Goal: Task Accomplishment & Management: Use online tool/utility

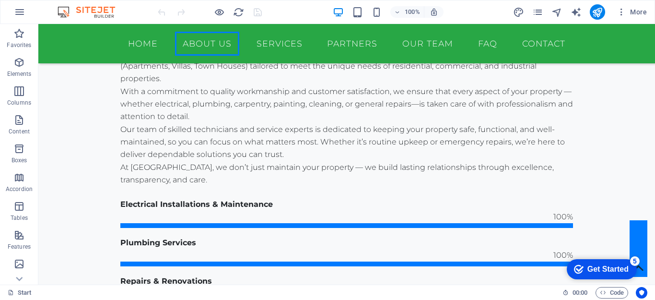
scroll to position [748, 0]
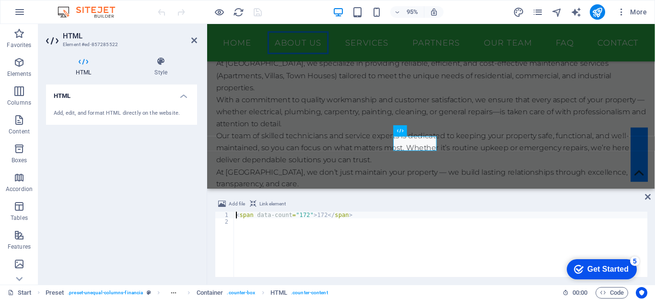
scroll to position [760, 0]
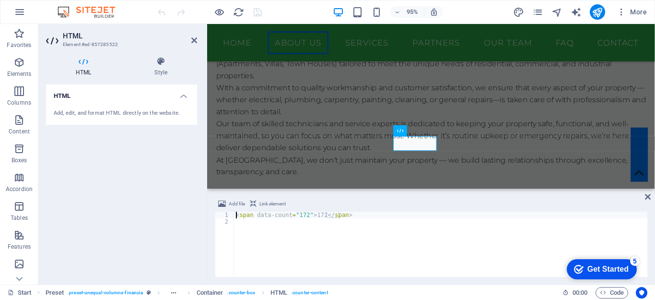
click at [319, 214] on div "< span data-count = "172" > 172 </ span >" at bounding box center [440, 250] width 413 height 79
type textarea "<span data-count="172">40+</span>"
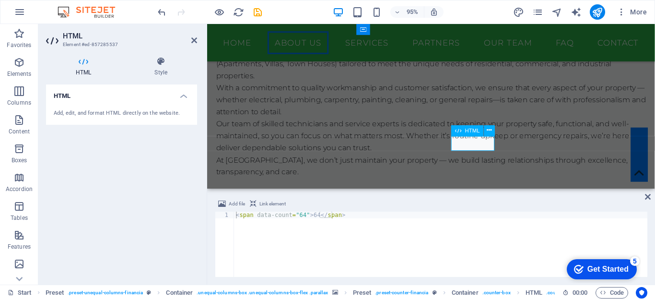
click at [313, 213] on div "< span data-count = "64" > 64 </ span >" at bounding box center [440, 250] width 413 height 79
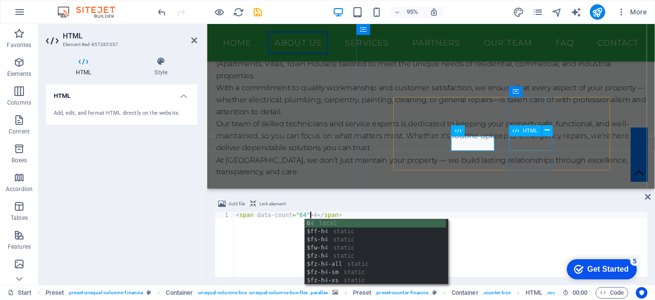
type textarea "<span data-count="64">4</span>"
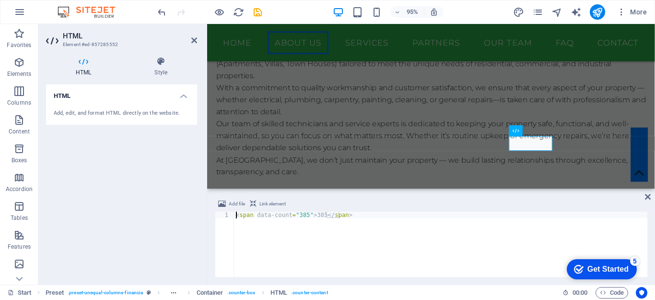
click at [319, 215] on div "< span data-count = "385" > 385 </ span >" at bounding box center [440, 250] width 413 height 79
type textarea "<span data-count="385">100+</span>"
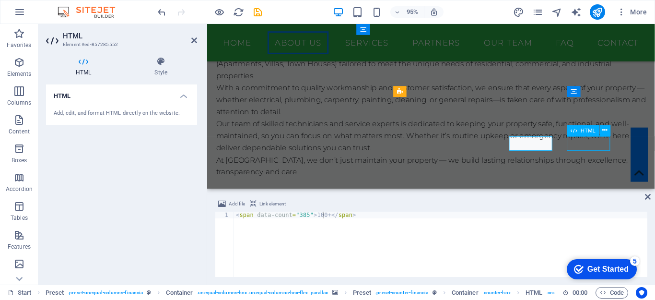
scroll to position [748, 0]
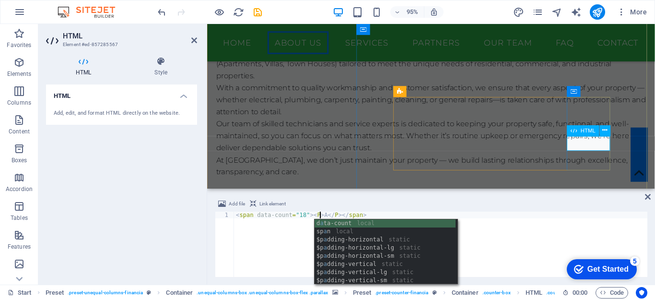
scroll to position [0, 7]
type textarea "<span data-count="18"><P>A</P></span>"
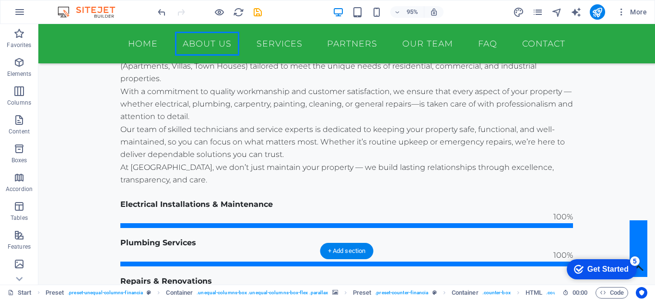
scroll to position [748, 0]
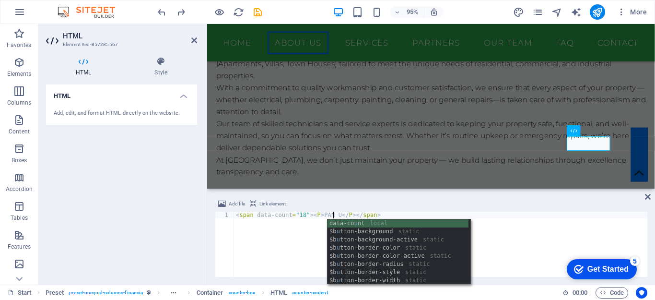
scroll to position [0, 8]
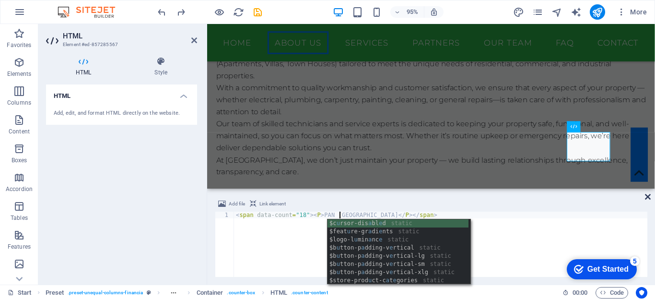
type textarea "<span data-count="18"><P>PAN UAE</P></span>"
click at [649, 195] on icon at bounding box center [648, 197] width 6 height 8
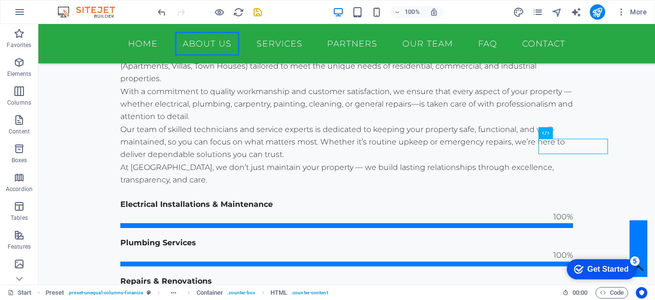
scroll to position [748, 0]
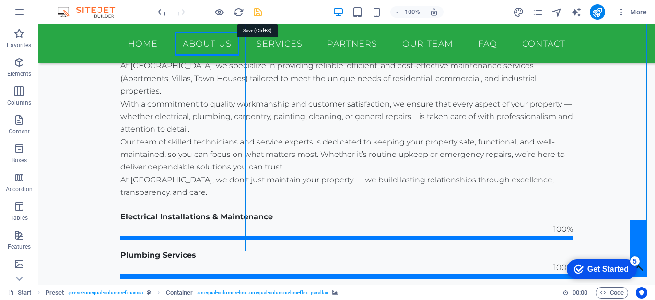
click at [254, 10] on icon "save" at bounding box center [257, 12] width 11 height 11
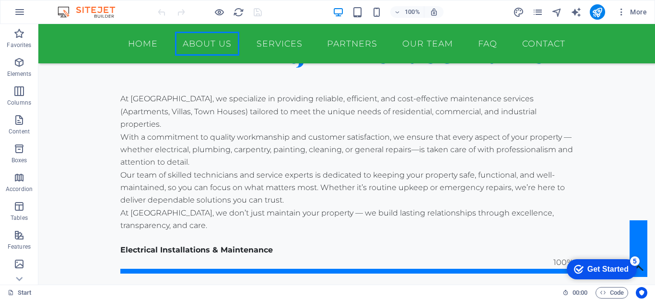
scroll to position [723, 0]
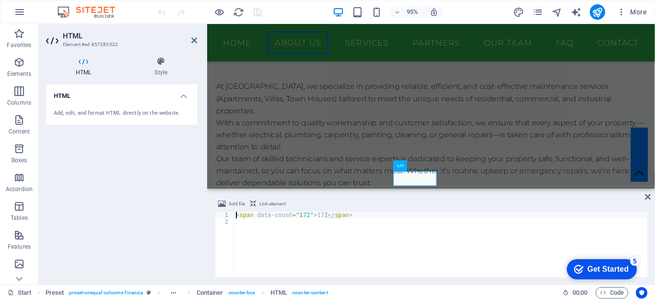
click at [302, 216] on div "< span data-count = "172" > 172 </ span >" at bounding box center [440, 250] width 413 height 79
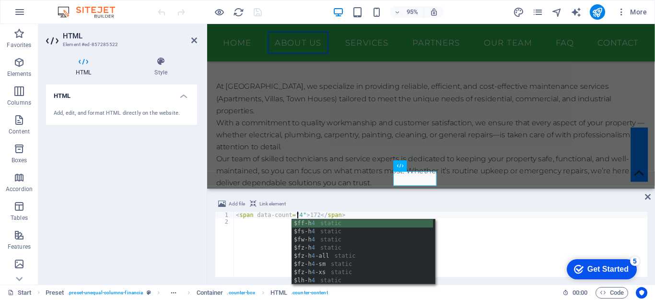
scroll to position [0, 5]
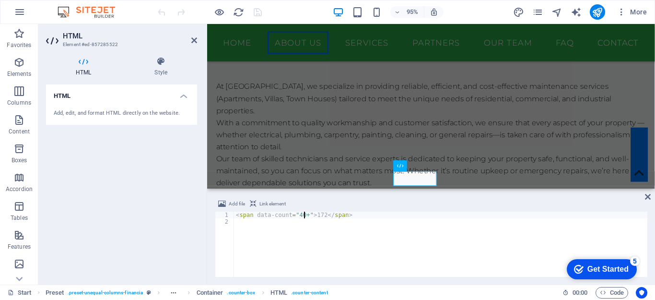
click at [319, 213] on div "< span data-count = "40+" > 172 </ span >" at bounding box center [440, 250] width 413 height 79
click at [357, 215] on div "< span data-count = "40+" > 40+ </ span >" at bounding box center [440, 250] width 413 height 79
type textarea "<span data-count="40+">40+</span>"
click at [433, 159] on icon at bounding box center [434, 158] width 5 height 10
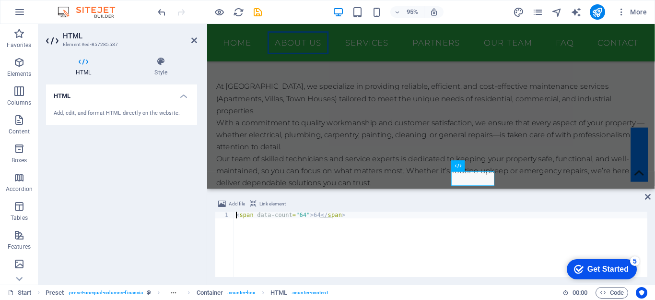
click at [299, 216] on div "< span data-count = "64" > 64 </ span >" at bounding box center [440, 250] width 413 height 79
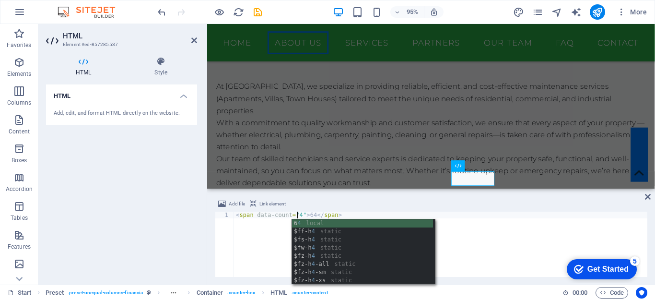
scroll to position [0, 5]
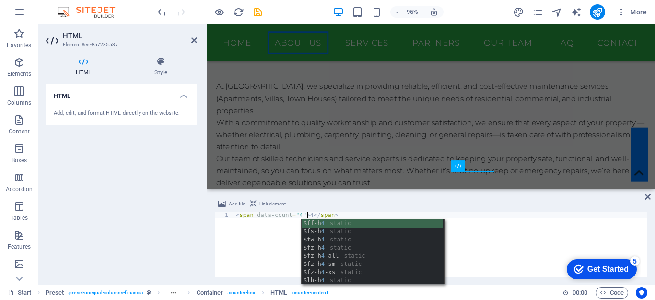
type textarea "<span data-count="4">4</span>"
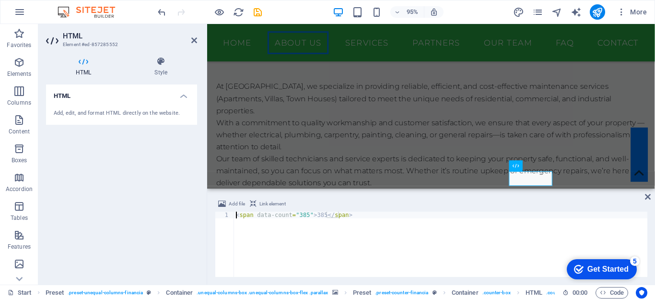
click at [302, 216] on div "< span data-count = "385" > 385 </ span >" at bounding box center [440, 250] width 413 height 79
click at [322, 214] on div "< span data-count = "100+" > 385 </ span >" at bounding box center [440, 250] width 413 height 79
type textarea "<span data-count="100+">100+</span>"
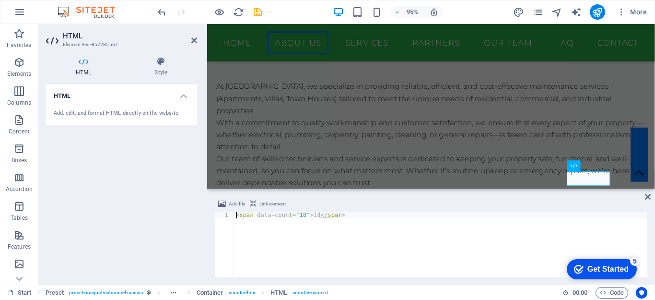
click at [298, 214] on div "< span data-count = "18" > 18 </ span >" at bounding box center [440, 250] width 413 height 79
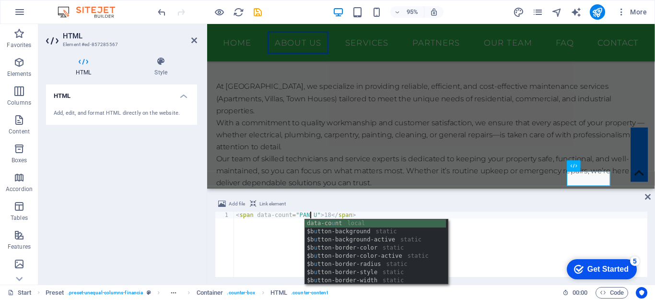
scroll to position [0, 6]
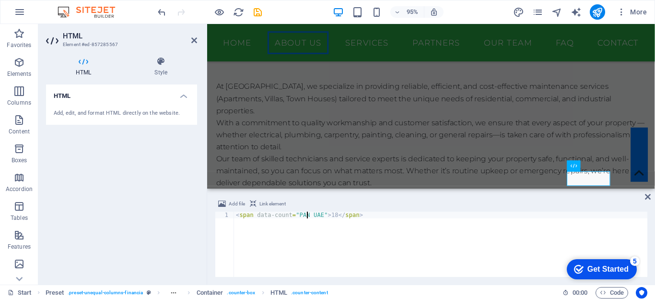
click at [307, 216] on div "< span data-count = "PAN UAE" > 18 </ span >" at bounding box center [440, 250] width 413 height 79
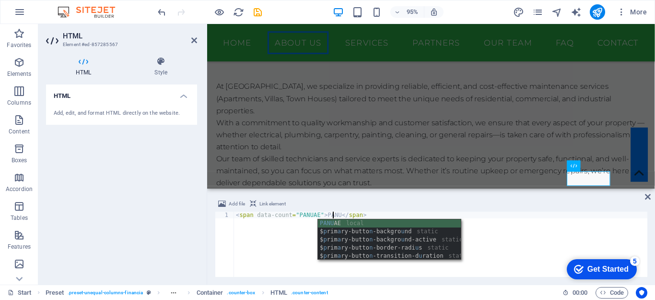
scroll to position [0, 8]
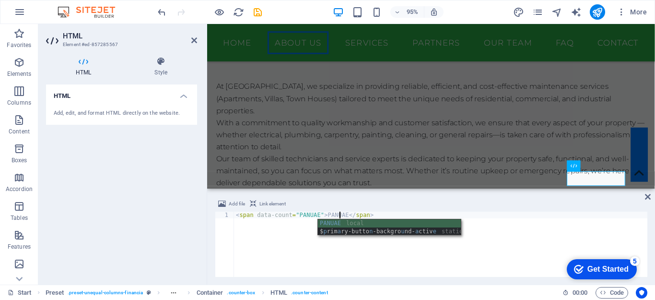
click at [524, 216] on div "< span data-count = "PANUAE" > PANUAE </ span >" at bounding box center [440, 250] width 413 height 79
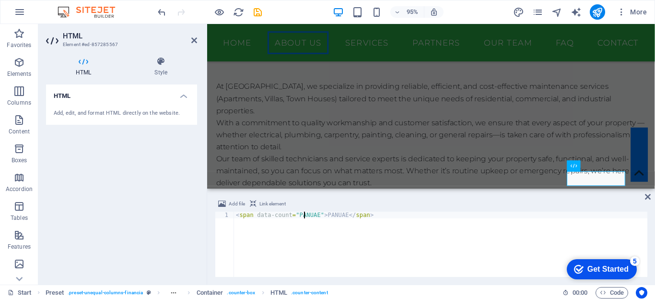
click at [304, 214] on div "< span data-count = "PANUAE" > PANUAE </ span >" at bounding box center [440, 250] width 413 height 79
click at [333, 212] on div "< span data-count = "PAN UAE" > PANUAE </ span >" at bounding box center [440, 250] width 413 height 79
type textarea "<span data-count="PAN UAE">PAN UAE</span>"
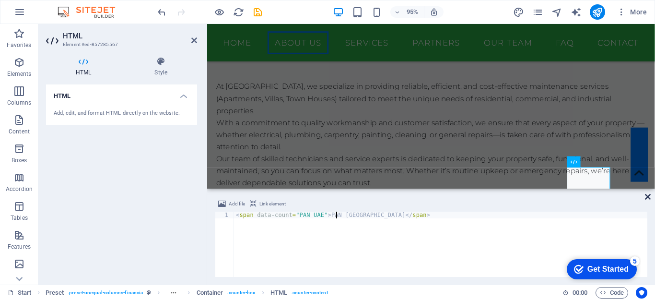
click at [650, 196] on icon at bounding box center [648, 197] width 6 height 8
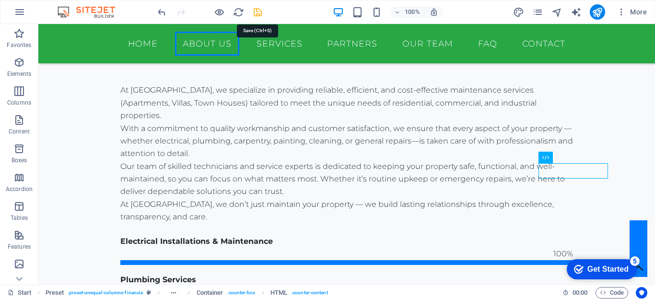
click at [257, 15] on icon "save" at bounding box center [257, 12] width 11 height 11
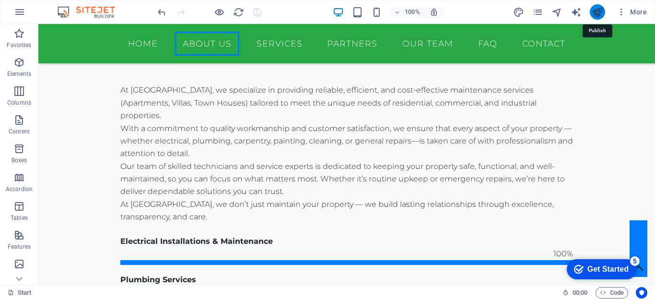
click at [595, 12] on icon "publish" at bounding box center [597, 12] width 11 height 11
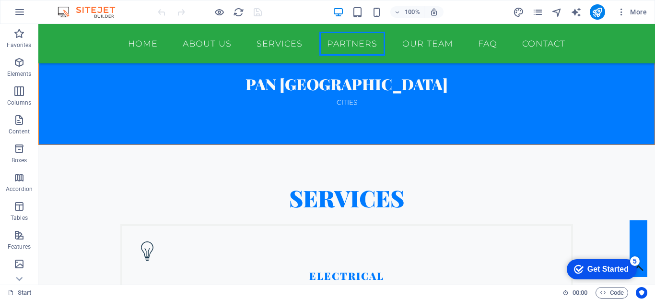
scroll to position [1964, 0]
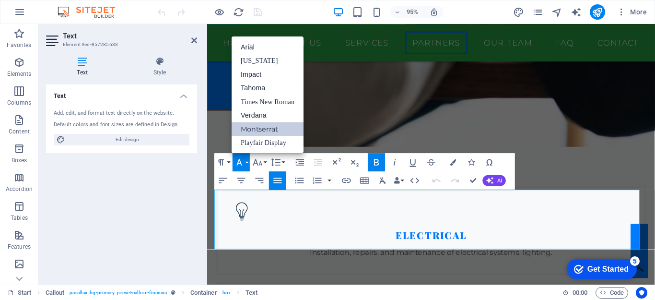
scroll to position [0, 0]
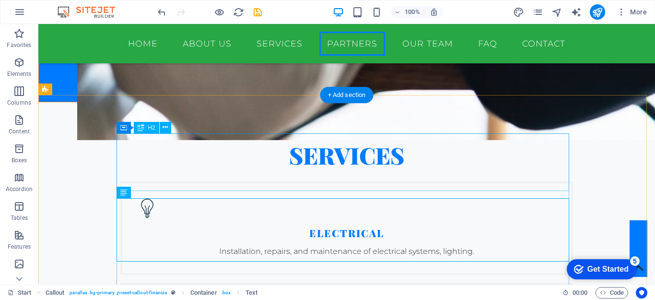
scroll to position [1941, 0]
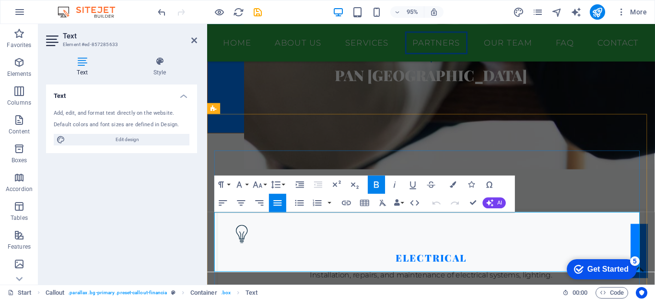
click at [246, 183] on button "Font Family" at bounding box center [241, 184] width 17 height 18
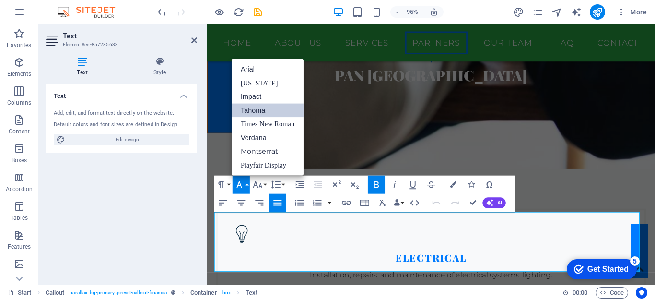
scroll to position [0, 0]
click at [270, 127] on link "Times New Roman" at bounding box center [268, 123] width 72 height 13
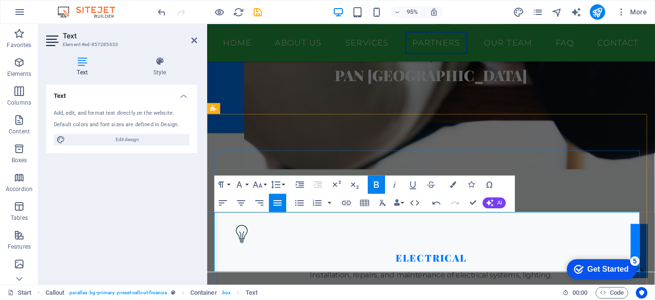
click at [247, 184] on button "Font Family" at bounding box center [241, 184] width 17 height 18
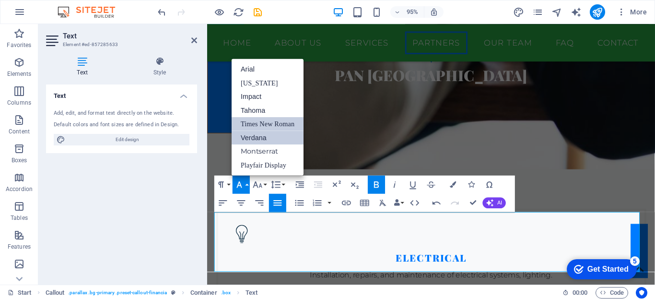
click at [260, 135] on link "Verdana" at bounding box center [268, 137] width 72 height 14
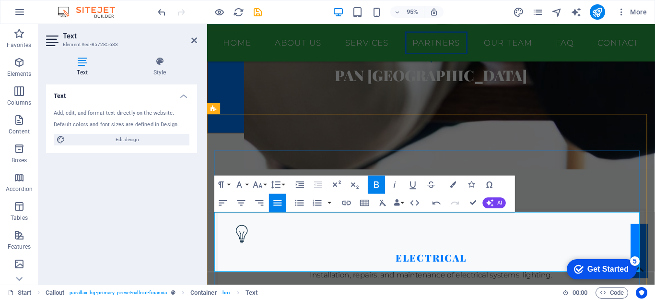
click at [380, 183] on icon "button" at bounding box center [376, 184] width 11 height 11
click at [247, 181] on button "Font Family" at bounding box center [241, 184] width 17 height 18
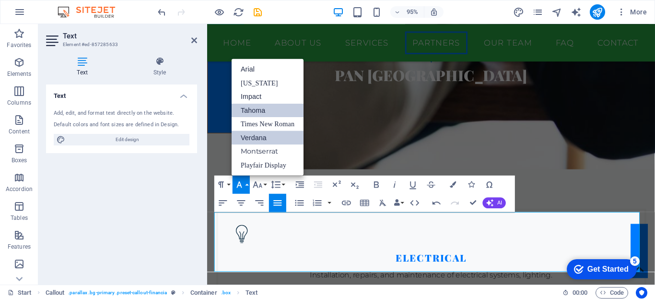
click at [260, 113] on link "Tahoma" at bounding box center [268, 110] width 72 height 14
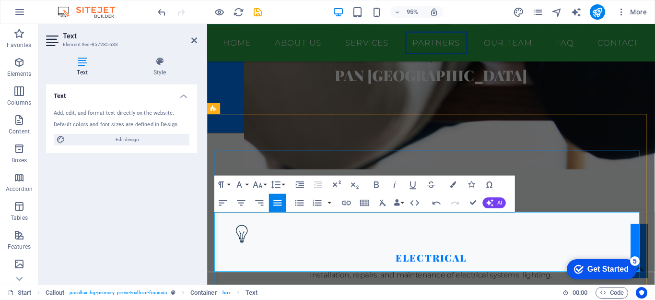
click at [265, 185] on button "Font Size" at bounding box center [259, 184] width 17 height 18
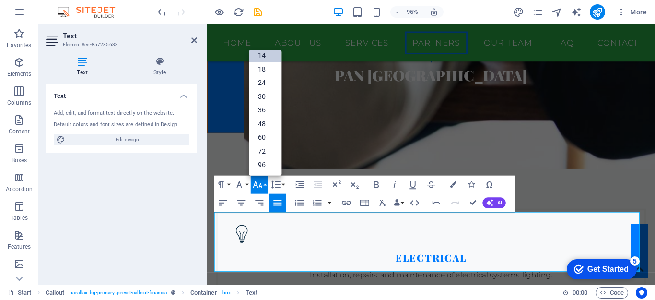
scroll to position [77, 0]
click at [267, 68] on link "18" at bounding box center [265, 69] width 33 height 14
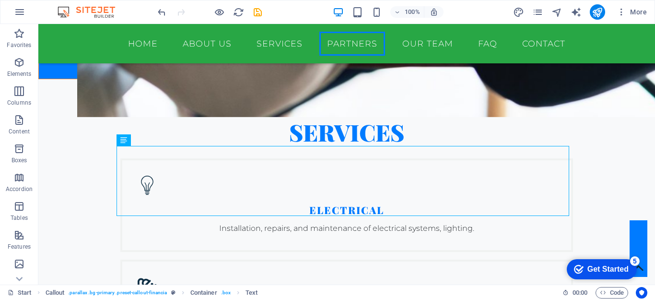
scroll to position [1993, 0]
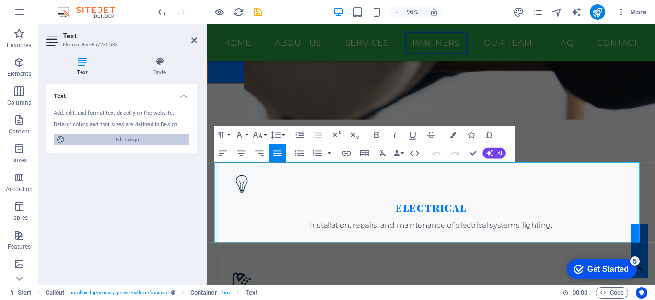
click at [136, 139] on span "Edit design" at bounding box center [127, 140] width 118 height 12
select select "rem"
select select "300"
select select "px"
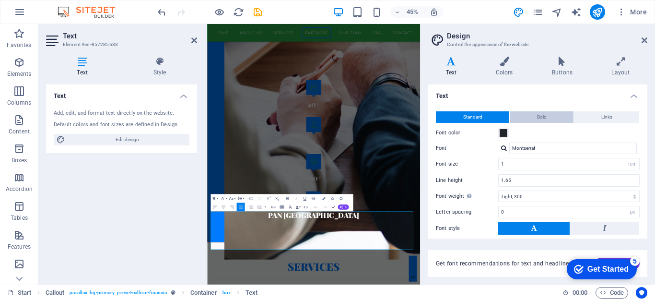
click at [542, 115] on span "Bold" at bounding box center [542, 117] width 10 height 12
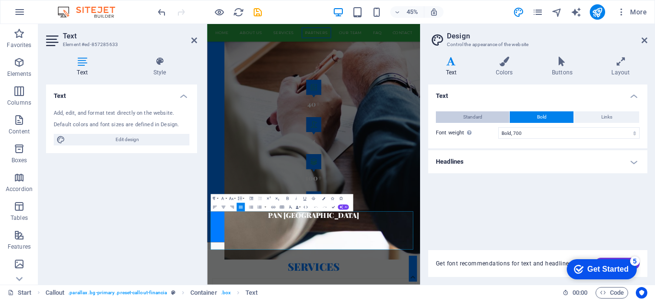
click at [495, 121] on button "Standard" at bounding box center [472, 117] width 73 height 12
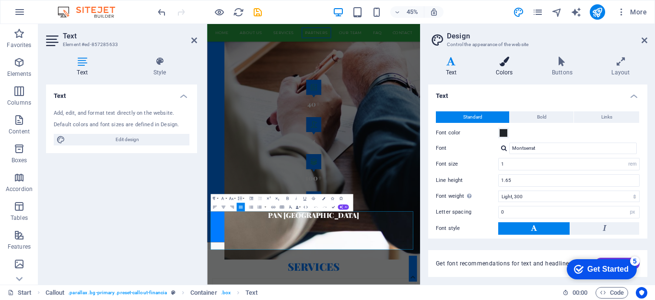
click at [508, 57] on icon at bounding box center [504, 62] width 52 height 10
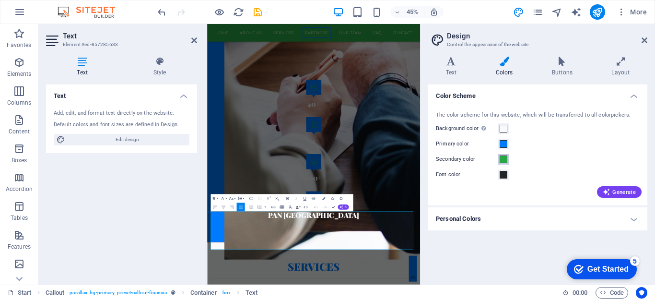
click at [505, 161] on span at bounding box center [504, 159] width 8 height 8
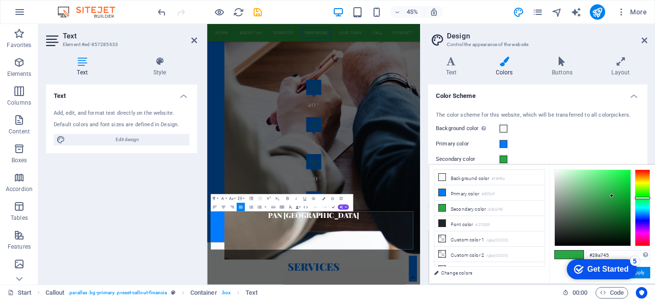
click at [503, 156] on span at bounding box center [504, 159] width 8 height 8
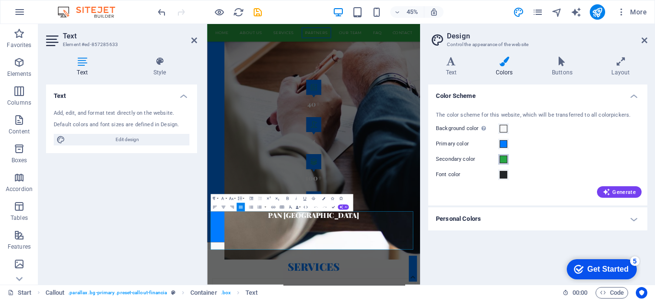
click at [503, 156] on span at bounding box center [504, 159] width 8 height 8
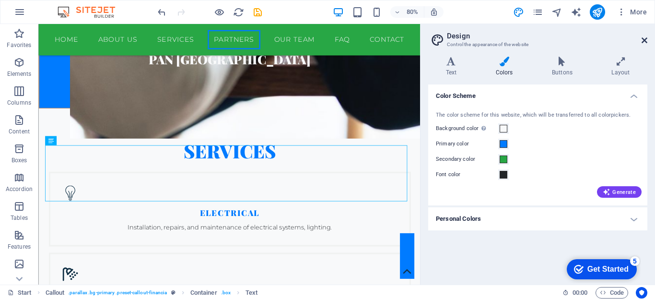
click at [645, 41] on icon at bounding box center [645, 40] width 6 height 8
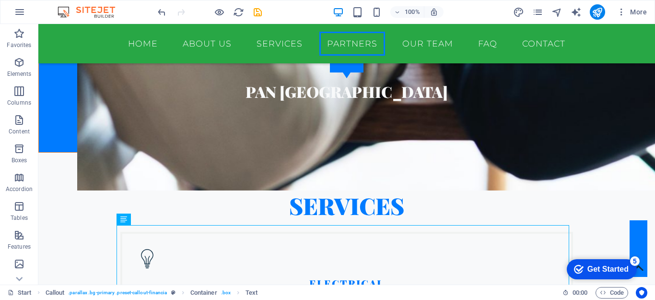
scroll to position [1932, 0]
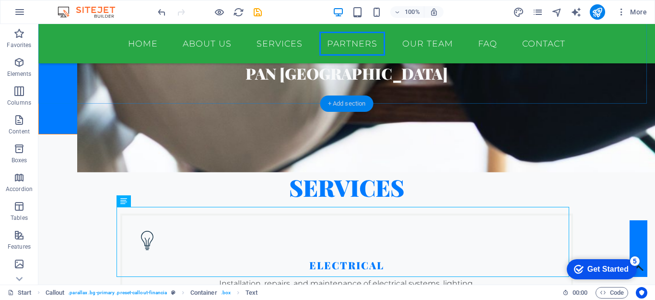
click at [344, 102] on div "+ Add section" at bounding box center [346, 103] width 53 height 16
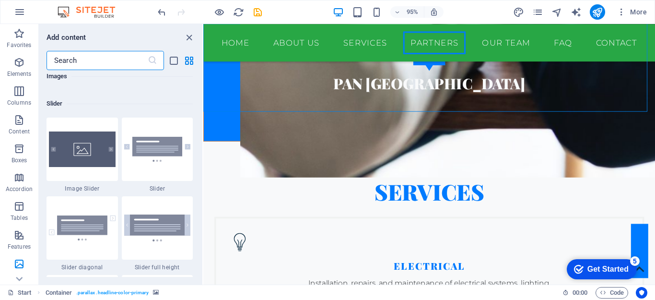
scroll to position [5460, 0]
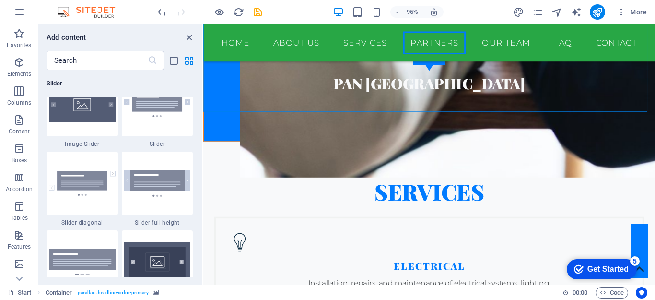
click at [200, 193] on div "Favorites 1 Star Headline 1 Star Container Elements 1 Star Headline 1 Star Text…" at bounding box center [120, 173] width 163 height 207
click at [201, 195] on div "Favorites 1 Star Headline 1 Star Container Elements 1 Star Headline 1 Star Text…" at bounding box center [120, 173] width 163 height 207
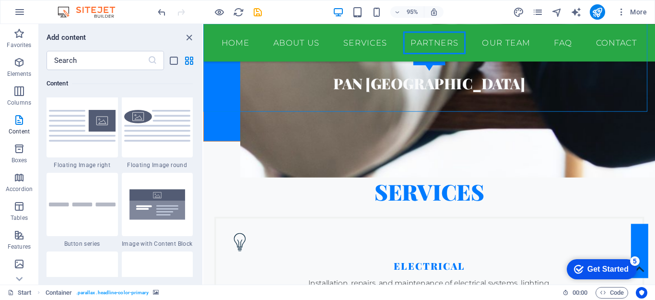
scroll to position [2109, 0]
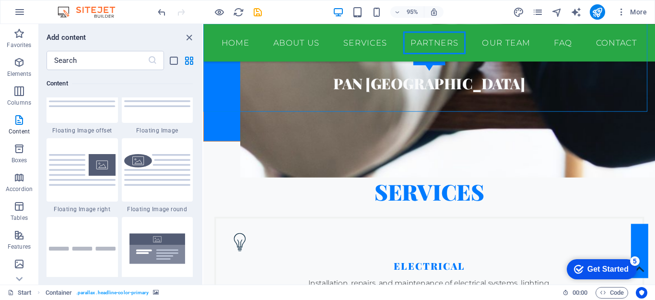
drag, startPoint x: 201, startPoint y: 195, endPoint x: 1, endPoint y: 104, distance: 220.3
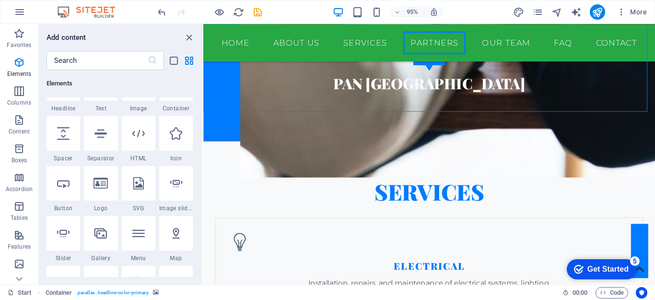
scroll to position [111, 0]
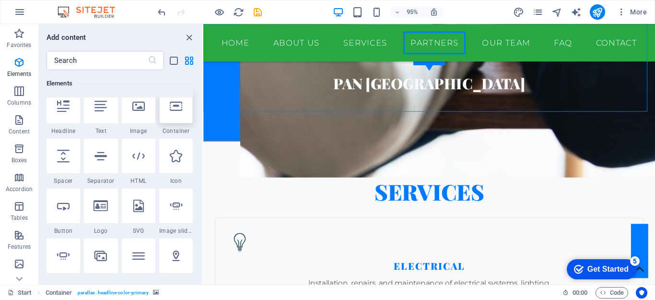
click at [172, 111] on icon at bounding box center [176, 106] width 12 height 12
click at [203, 111] on div "Drag here to replace the existing content. Press “Ctrl” if you want to create a…" at bounding box center [429, 154] width 452 height 260
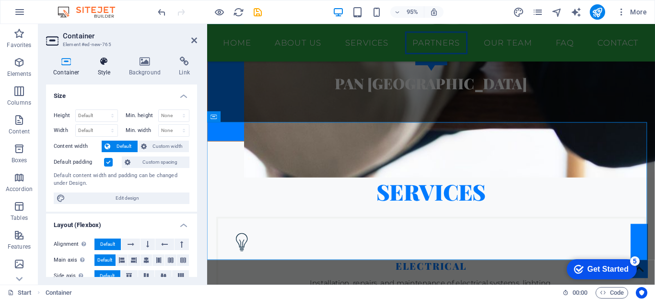
click at [103, 63] on icon at bounding box center [104, 62] width 27 height 10
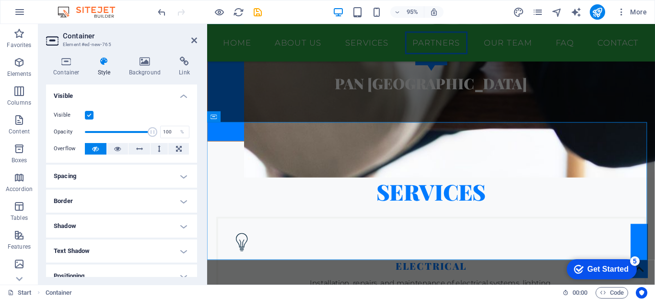
click at [103, 63] on icon at bounding box center [104, 62] width 27 height 10
click at [145, 67] on h4 "Background" at bounding box center [147, 67] width 50 height 20
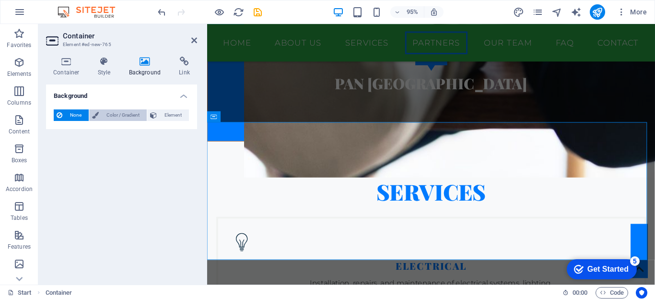
click at [118, 117] on span "Color / Gradient" at bounding box center [123, 115] width 42 height 12
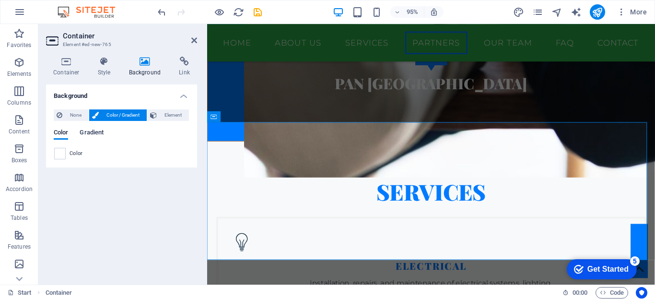
click at [93, 134] on span "Gradient" at bounding box center [92, 133] width 24 height 13
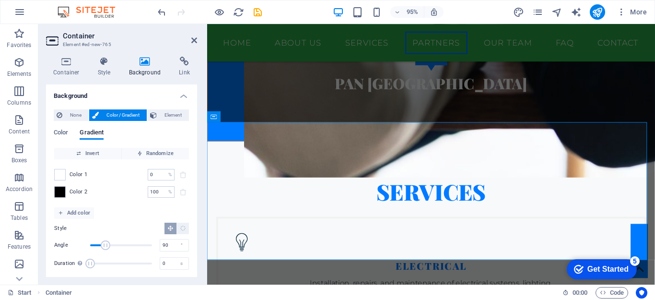
click at [69, 165] on div "Color 1 0 % ​ Color 2 100 % ​" at bounding box center [121, 183] width 135 height 48
click at [70, 174] on span "Color 1" at bounding box center [79, 175] width 18 height 8
drag, startPoint x: 193, startPoint y: 189, endPoint x: 194, endPoint y: 205, distance: 16.3
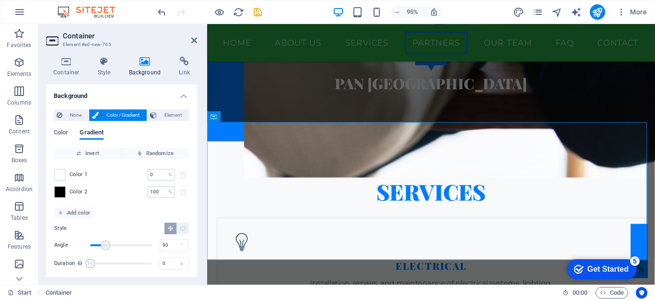
click at [194, 205] on div "None Color / Gradient Element Stretch background to full-width Color overlay Pl…" at bounding box center [121, 192] width 151 height 181
click at [159, 177] on input "0" at bounding box center [156, 175] width 17 height 12
click at [87, 216] on span "Add color" at bounding box center [74, 213] width 32 height 12
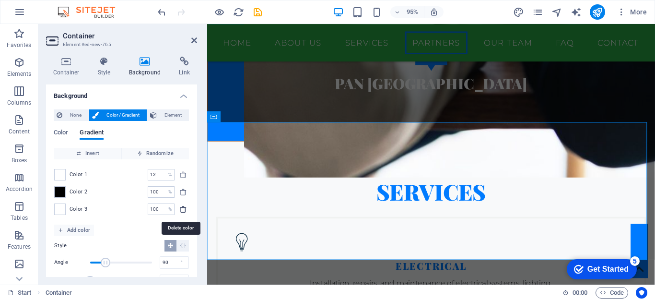
click at [181, 210] on icon "delete" at bounding box center [183, 209] width 8 height 8
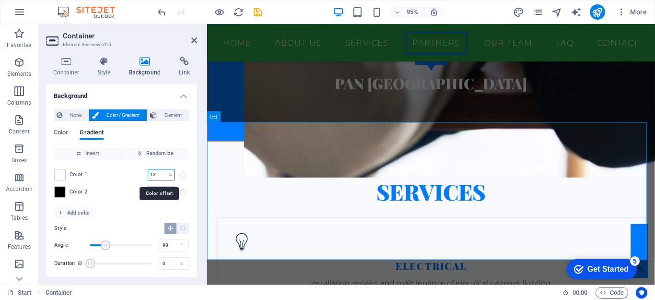
click at [158, 175] on input "12" at bounding box center [156, 175] width 17 height 12
type input "1"
type input "0"
click at [167, 112] on span "Element" at bounding box center [173, 115] width 26 height 12
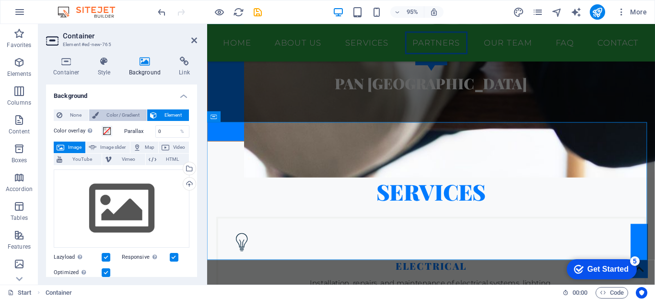
click at [126, 113] on span "Color / Gradient" at bounding box center [123, 115] width 42 height 12
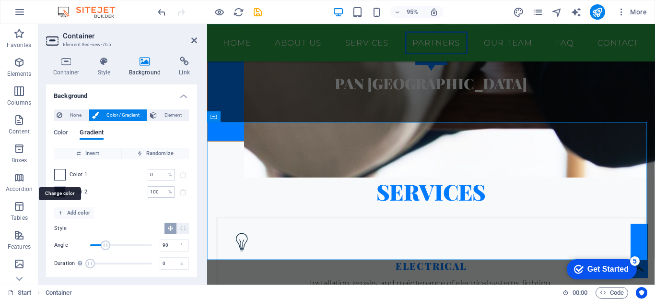
click at [62, 179] on span at bounding box center [60, 174] width 11 height 11
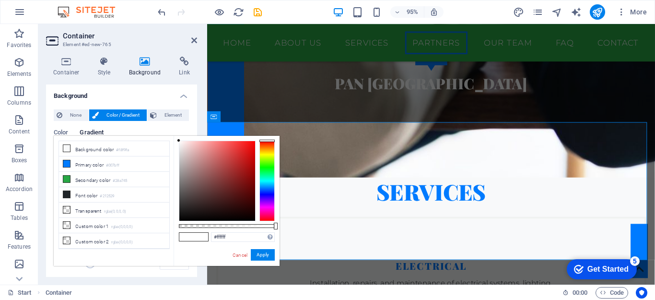
click at [62, 179] on li "Secondary color #28a745" at bounding box center [114, 179] width 110 height 15
drag, startPoint x: 266, startPoint y: 169, endPoint x: 60, endPoint y: 101, distance: 217.1
click at [264, 120] on body "BAIT AL MARJAN TECH. CONT. LLC Start (en) Favorites Elements Columns Content Bo…" at bounding box center [327, 150] width 655 height 300
click at [258, 256] on button "Apply" at bounding box center [263, 255] width 24 height 12
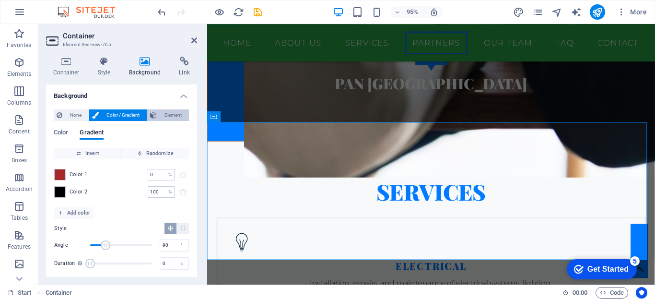
click at [163, 116] on span "Element" at bounding box center [173, 115] width 26 height 12
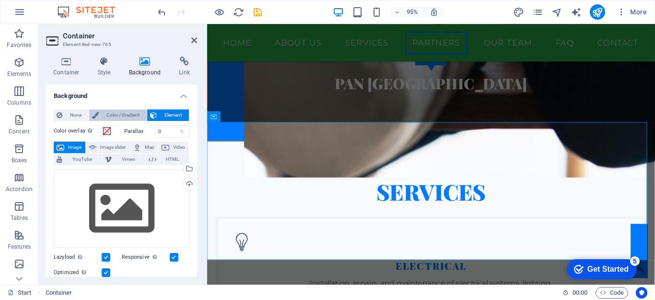
click at [126, 117] on span "Color / Gradient" at bounding box center [123, 115] width 42 height 12
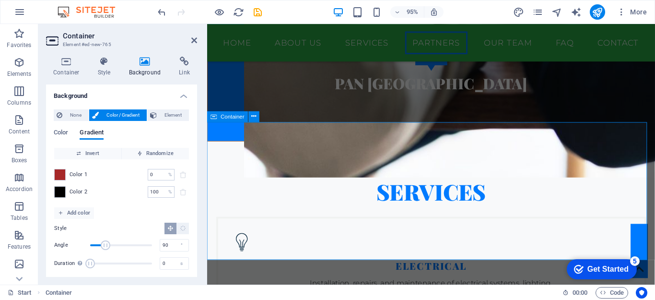
click at [194, 43] on icon at bounding box center [194, 40] width 6 height 8
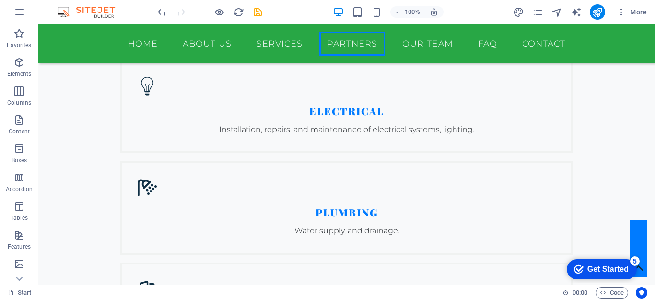
scroll to position [2079, 0]
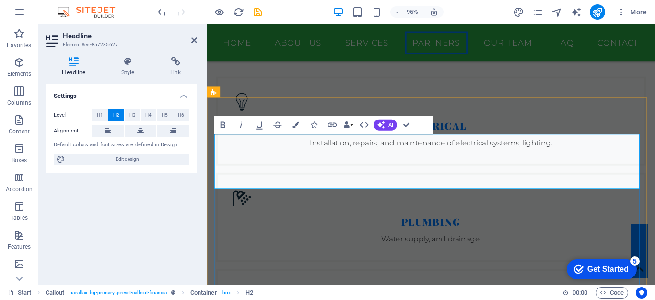
scroll to position [2103, 0]
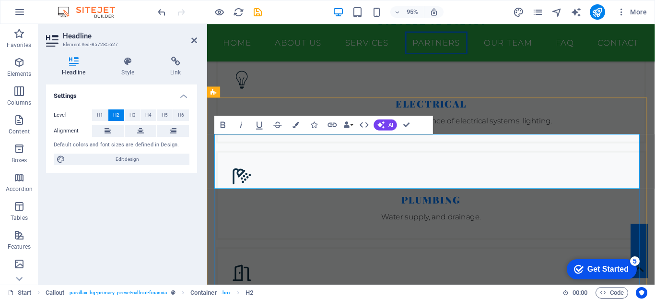
click at [191, 37] on icon at bounding box center [194, 40] width 6 height 8
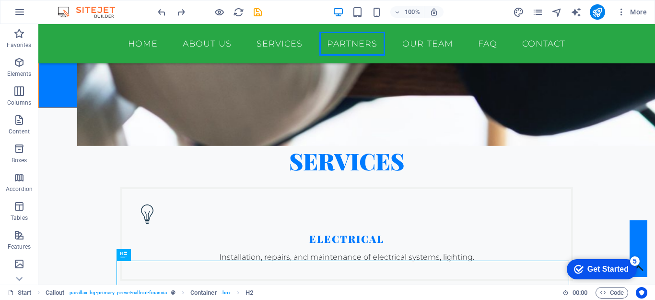
scroll to position [1951, 0]
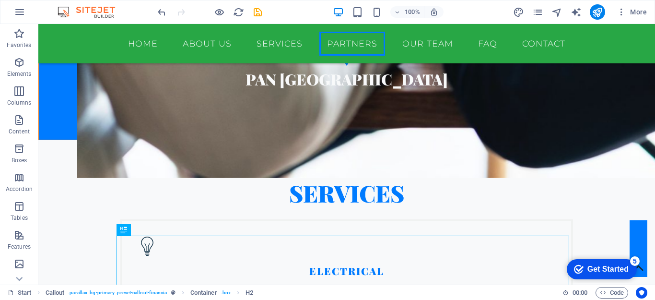
scroll to position [1913, 0]
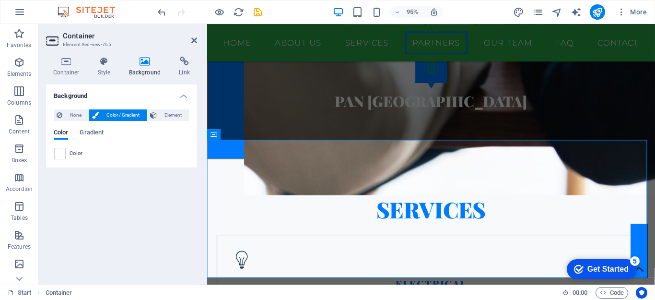
click at [75, 155] on span "Color" at bounding box center [76, 154] width 13 height 8
click at [65, 154] on span at bounding box center [60, 153] width 11 height 11
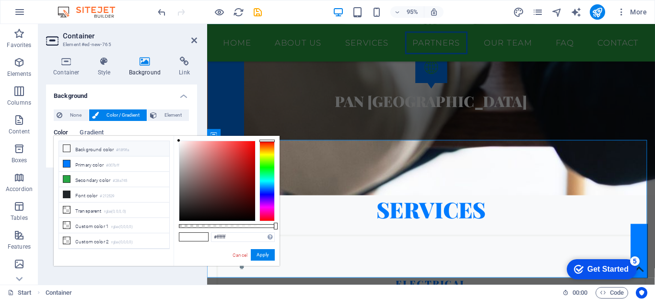
click at [65, 154] on li "Background color #f8f9fa" at bounding box center [114, 148] width 110 height 15
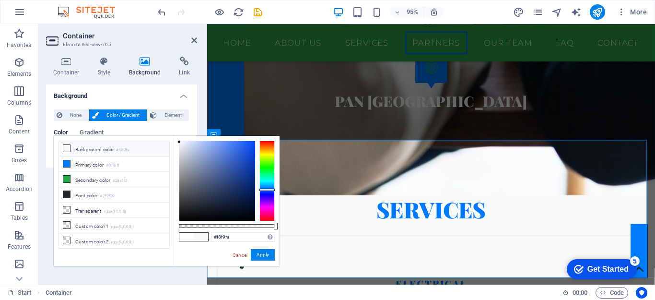
drag, startPoint x: 65, startPoint y: 154, endPoint x: 264, endPoint y: 189, distance: 202.6
click at [264, 189] on div at bounding box center [266, 180] width 15 height 81
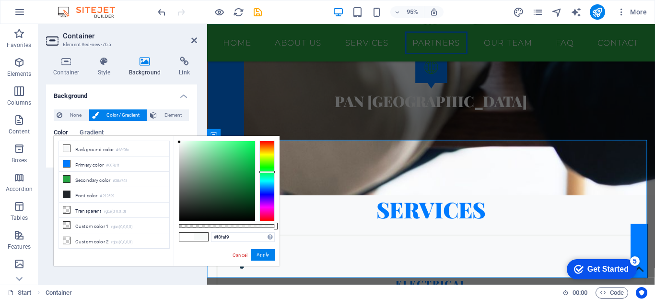
drag, startPoint x: 264, startPoint y: 189, endPoint x: 266, endPoint y: 172, distance: 17.8
click at [266, 172] on div at bounding box center [266, 172] width 15 height 2
click at [262, 256] on button "Apply" at bounding box center [263, 255] width 24 height 12
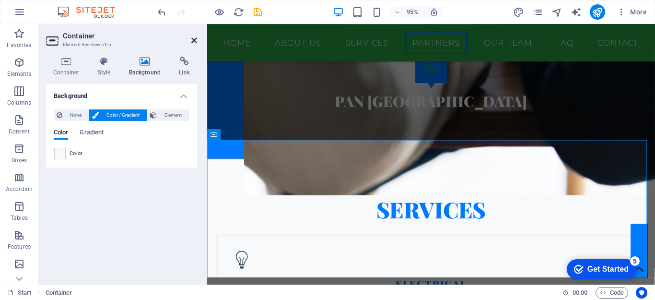
click at [192, 40] on icon at bounding box center [194, 40] width 6 height 8
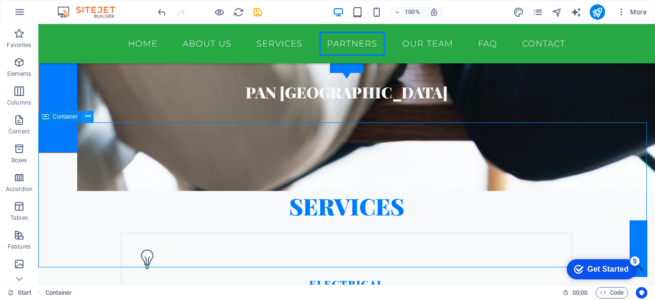
click at [83, 116] on button at bounding box center [88, 117] width 12 height 12
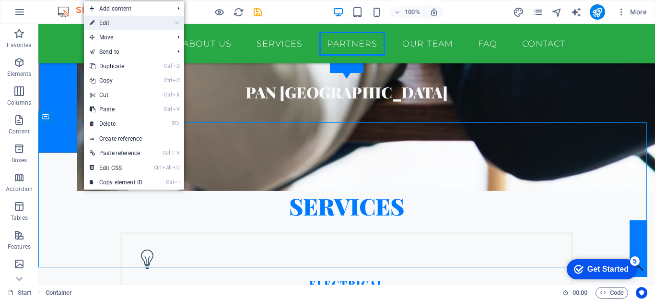
click at [114, 23] on link "⏎ Edit" at bounding box center [116, 23] width 64 height 14
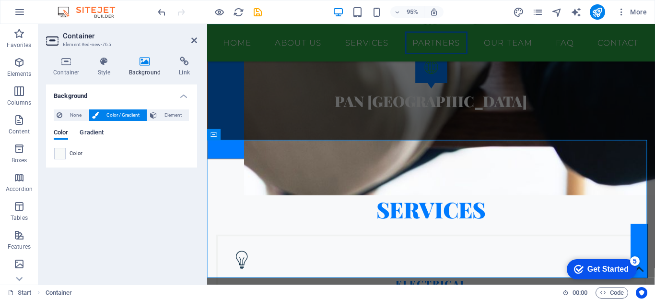
click at [84, 132] on span "Gradient" at bounding box center [92, 133] width 24 height 13
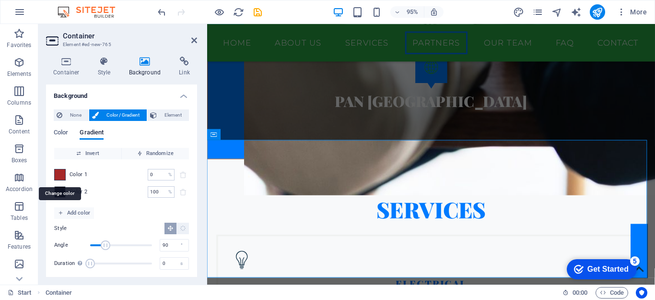
click at [63, 174] on span at bounding box center [60, 174] width 11 height 11
click at [0, 0] on span at bounding box center [0, 0] width 0 height 0
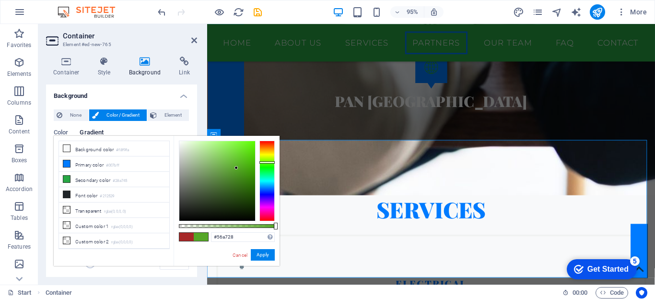
drag, startPoint x: 268, startPoint y: 169, endPoint x: 268, endPoint y: 163, distance: 6.2
click at [268, 163] on div at bounding box center [266, 162] width 15 height 2
type input "#51a728"
click at [241, 255] on link "Cancel" at bounding box center [240, 254] width 17 height 7
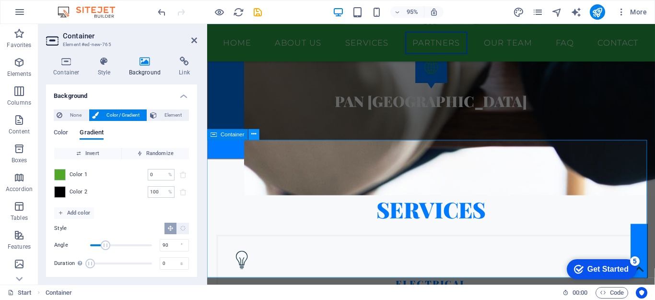
click at [255, 136] on icon at bounding box center [254, 134] width 5 height 10
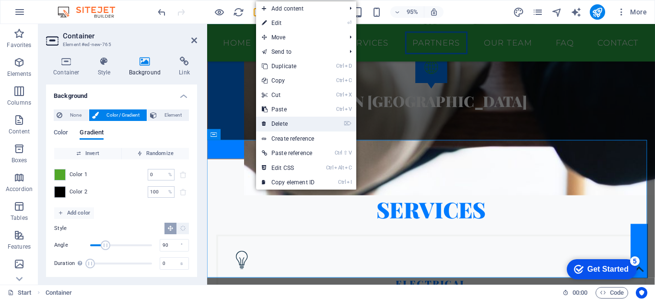
click at [285, 121] on link "⌦ Delete" at bounding box center [288, 124] width 64 height 14
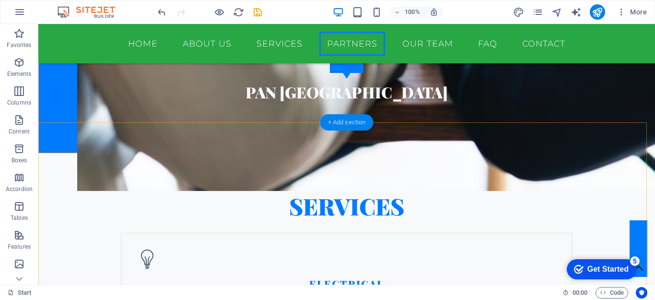
click at [353, 122] on div "+ Add section" at bounding box center [346, 122] width 53 height 16
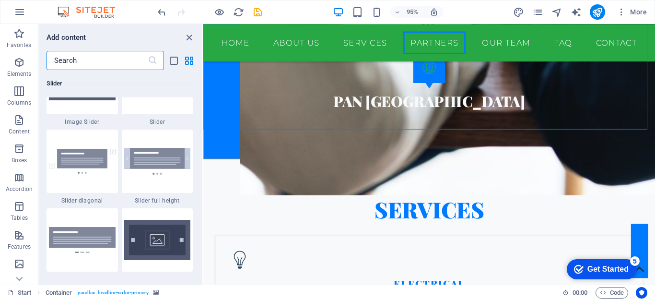
scroll to position [5438, 0]
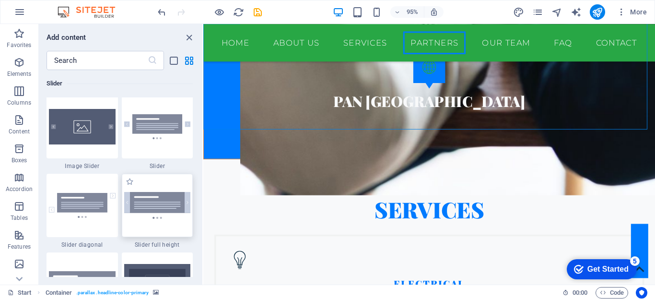
click at [166, 205] on img at bounding box center [157, 205] width 67 height 26
click at [203, 205] on div "Drag here to replace the existing content. Press “Ctrl” if you want to create a…" at bounding box center [429, 154] width 452 height 260
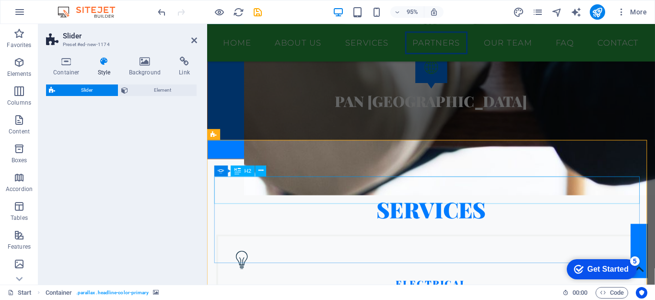
select select "rem"
select select "px"
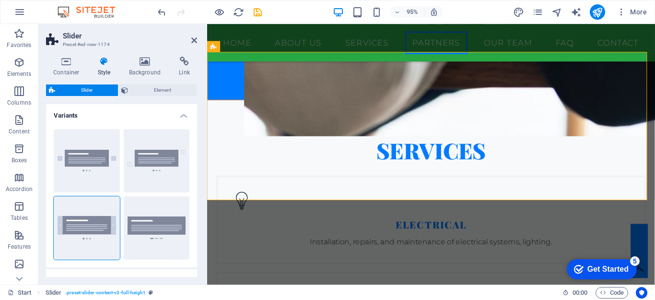
scroll to position [1963, 0]
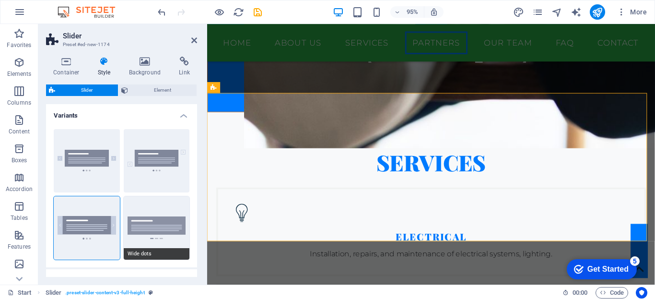
click at [163, 232] on button "Wide dots" at bounding box center [157, 227] width 66 height 63
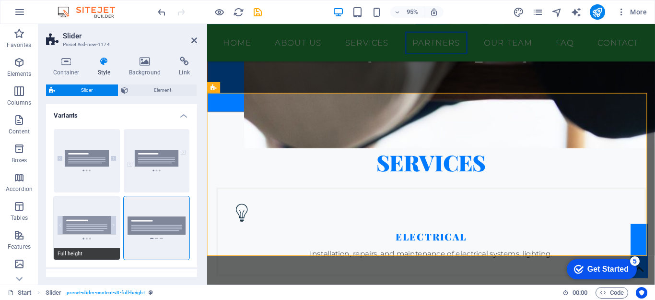
click at [103, 240] on button "Full height" at bounding box center [87, 227] width 66 height 63
type input "1"
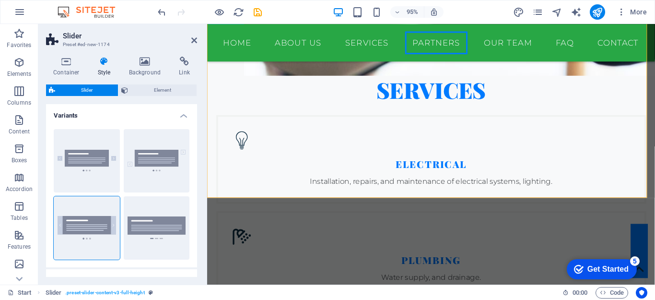
scroll to position [2064, 0]
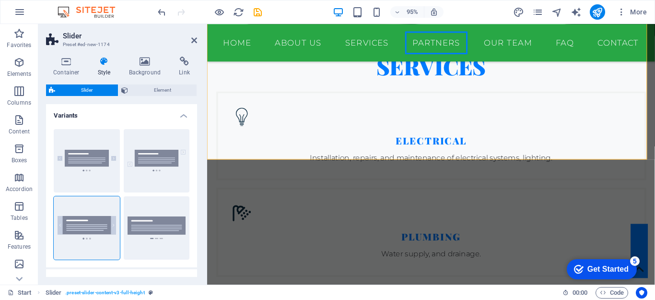
drag, startPoint x: 195, startPoint y: 174, endPoint x: 195, endPoint y: 181, distance: 6.7
click at [195, 181] on div "Default Diagonal Full height Wide dots" at bounding box center [121, 194] width 151 height 146
click at [196, 183] on div "Variants Default Diagonal Full height Wide dots Slider Background Gap 0 px rem …" at bounding box center [121, 190] width 151 height 173
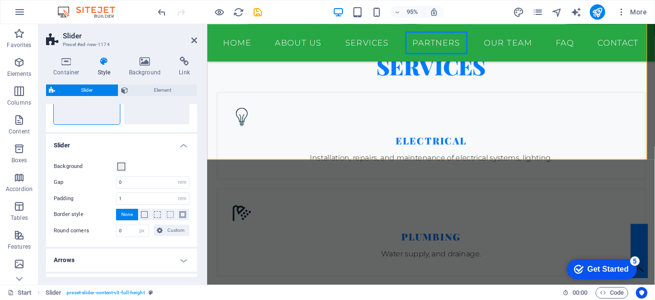
scroll to position [128, 0]
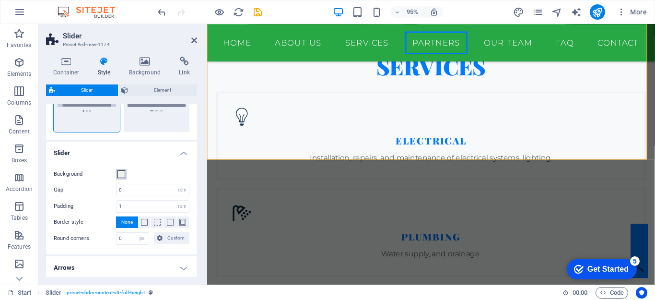
click at [120, 173] on span at bounding box center [121, 174] width 8 height 8
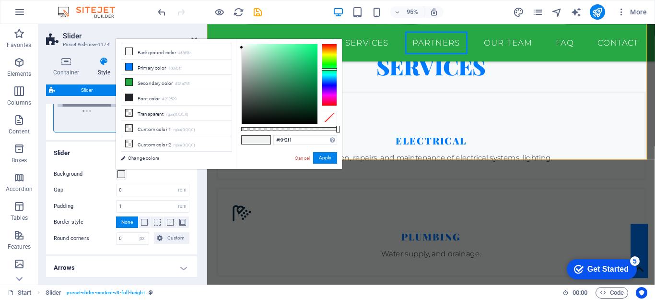
click at [120, 173] on span at bounding box center [121, 174] width 8 height 8
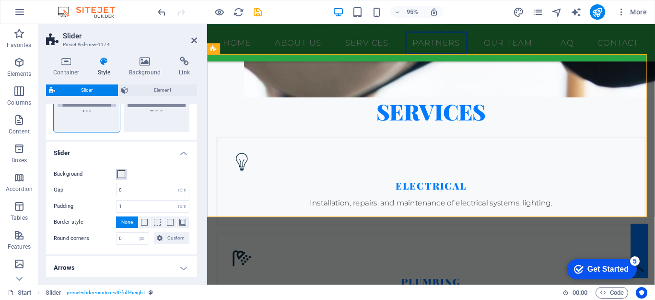
scroll to position [2010, 0]
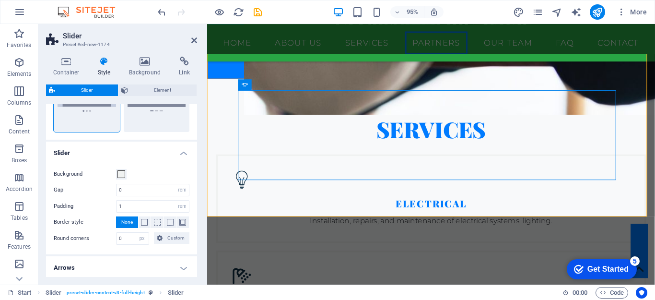
scroll to position [2004, 0]
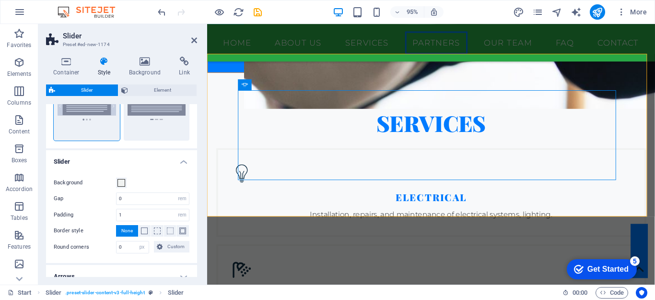
scroll to position [129, 0]
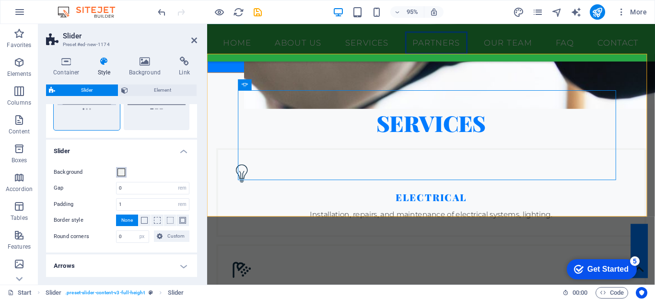
click at [120, 171] on span at bounding box center [121, 172] width 8 height 8
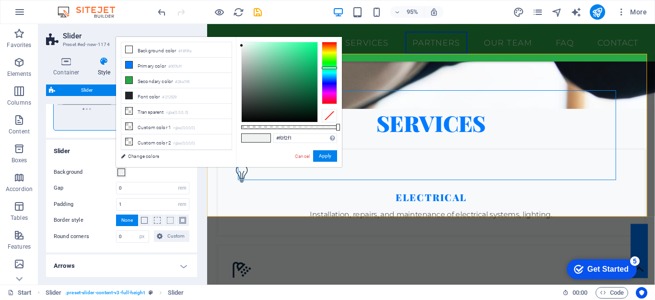
click at [333, 68] on div at bounding box center [329, 68] width 15 height 2
click at [157, 47] on li "Background color #f8f9fa" at bounding box center [176, 49] width 110 height 15
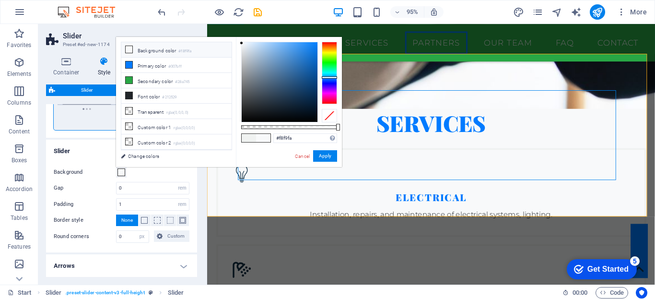
click at [157, 47] on li "Background color #f8f9fa" at bounding box center [176, 49] width 110 height 15
click at [328, 77] on div at bounding box center [329, 77] width 15 height 2
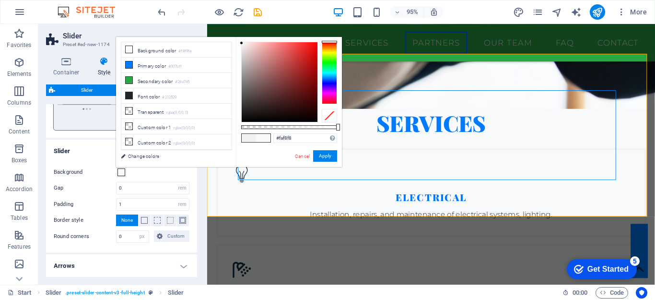
drag, startPoint x: 331, startPoint y: 77, endPoint x: 329, endPoint y: 41, distance: 36.0
click at [329, 41] on div at bounding box center [329, 42] width 15 height 2
type input "#ffffff"
drag, startPoint x: 242, startPoint y: 45, endPoint x: 235, endPoint y: 39, distance: 9.2
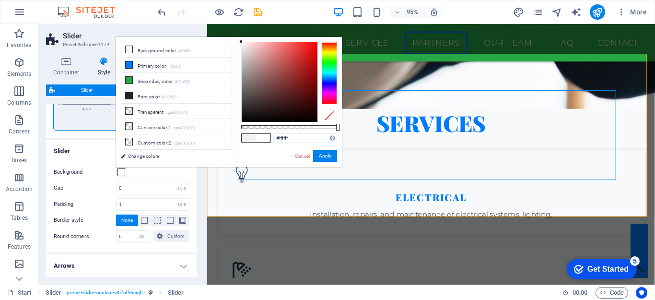
click at [235, 39] on div "less Background color #f8f9fa Primary color #007bff Secondary color #28a745 Fon…" at bounding box center [229, 102] width 226 height 130
click at [327, 154] on button "Apply" at bounding box center [325, 156] width 24 height 12
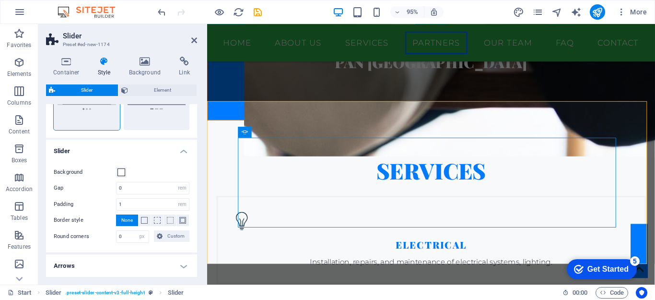
scroll to position [1960, 0]
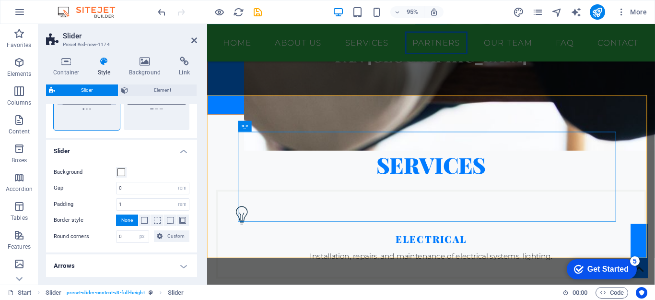
drag, startPoint x: 195, startPoint y: 194, endPoint x: 196, endPoint y: 179, distance: 15.4
click at [196, 179] on div "Variants Default Diagonal Full height Wide dots Slider Background Gap 0 px rem …" at bounding box center [121, 190] width 151 height 173
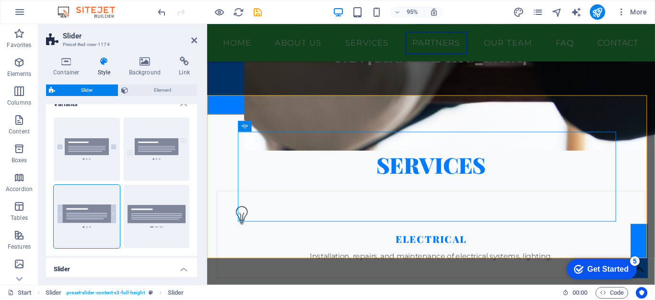
scroll to position [0, 0]
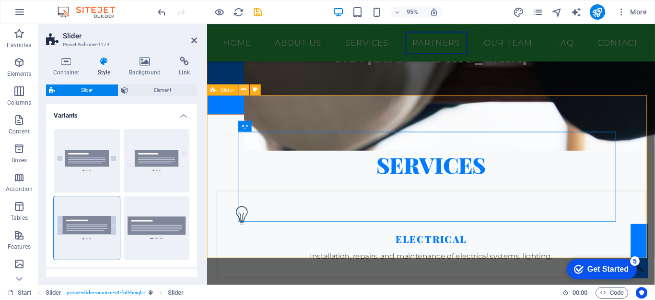
click at [245, 92] on icon at bounding box center [243, 89] width 5 height 10
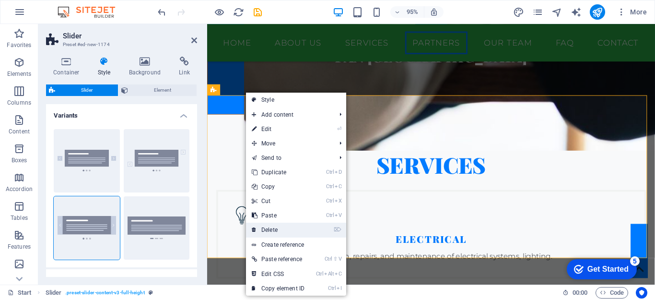
click at [281, 230] on link "⌦ Delete" at bounding box center [278, 229] width 64 height 14
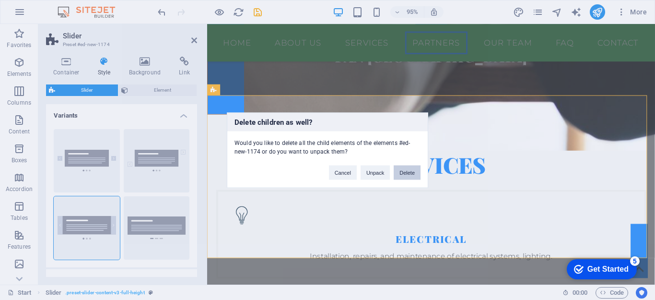
click at [405, 166] on button "Delete" at bounding box center [407, 172] width 27 height 14
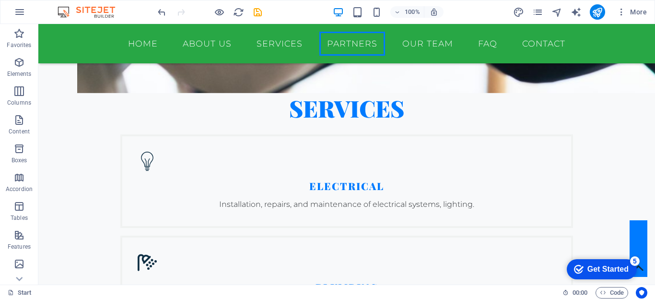
scroll to position [1969, 0]
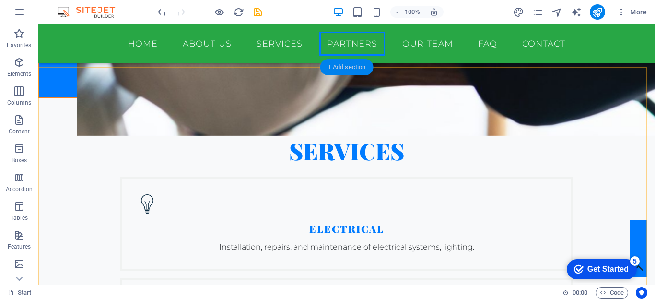
click at [345, 70] on div "+ Add section" at bounding box center [346, 67] width 53 height 16
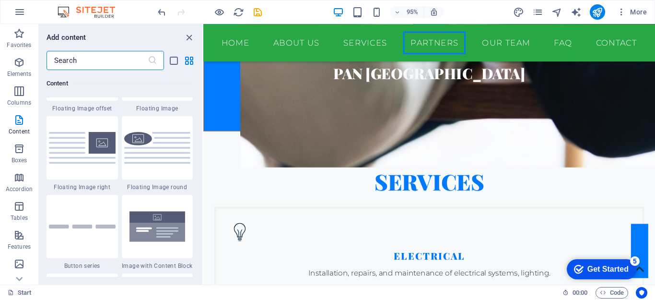
scroll to position [2153, 0]
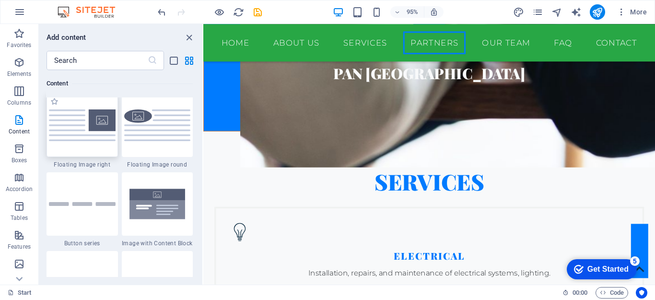
click at [100, 133] on img at bounding box center [82, 124] width 67 height 31
drag, startPoint x: 80, startPoint y: 141, endPoint x: 210, endPoint y: 44, distance: 162.7
click at [80, 141] on div at bounding box center [82, 124] width 71 height 63
click at [430, 99] on div "+ Add section" at bounding box center [429, 100] width 50 height 15
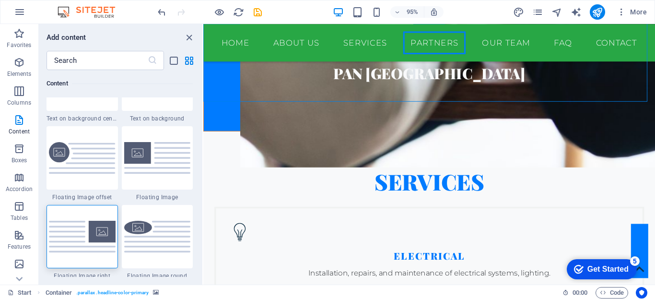
scroll to position [2109, 0]
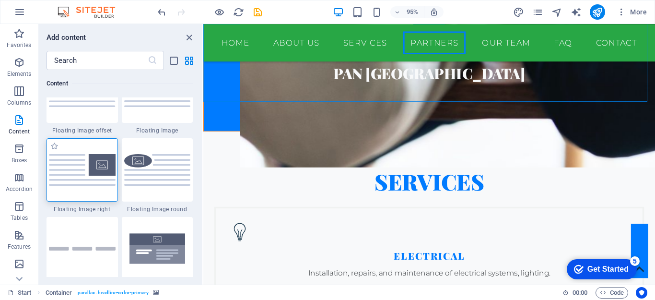
drag, startPoint x: 90, startPoint y: 176, endPoint x: 745, endPoint y: 269, distance: 661.0
click at [90, 176] on img at bounding box center [82, 169] width 67 height 31
click at [203, 176] on div "Drag here to replace the existing content. Press “Ctrl” if you want to create a…" at bounding box center [429, 154] width 452 height 260
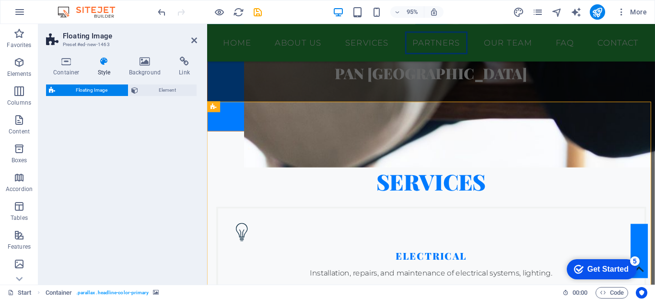
select select "%"
select select "rem"
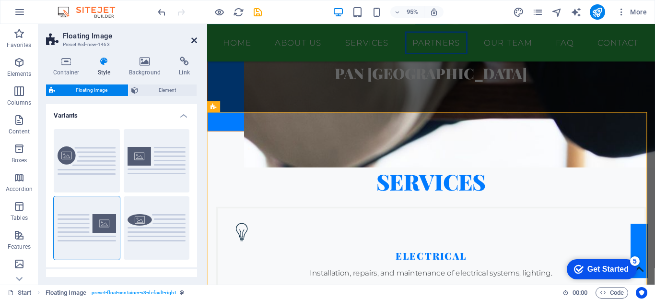
click at [193, 38] on icon at bounding box center [194, 40] width 6 height 8
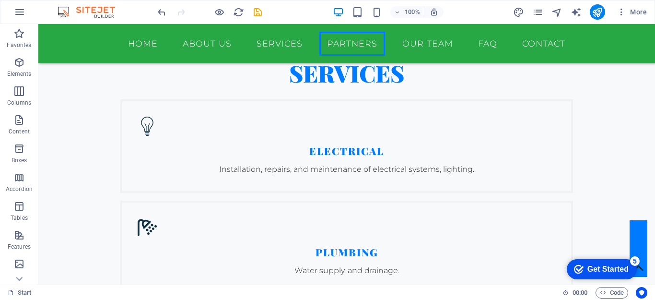
scroll to position [1966, 0]
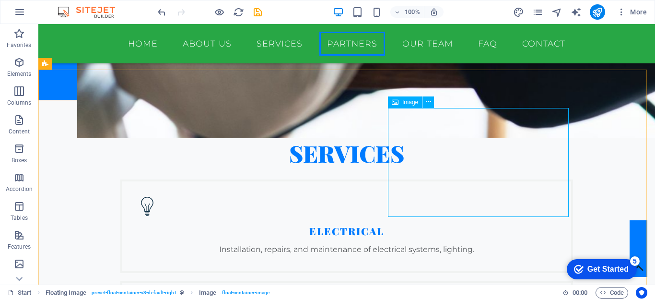
click at [407, 102] on span "Image" at bounding box center [410, 102] width 16 height 6
click at [411, 102] on span "Image" at bounding box center [410, 102] width 16 height 6
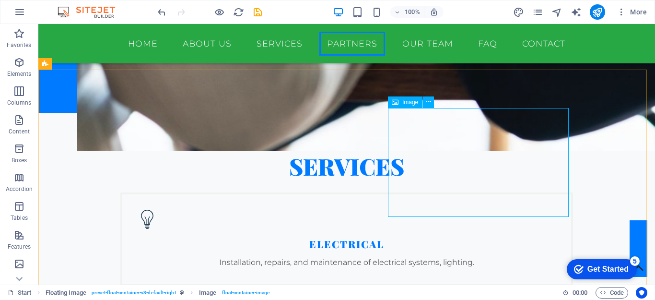
select select "%"
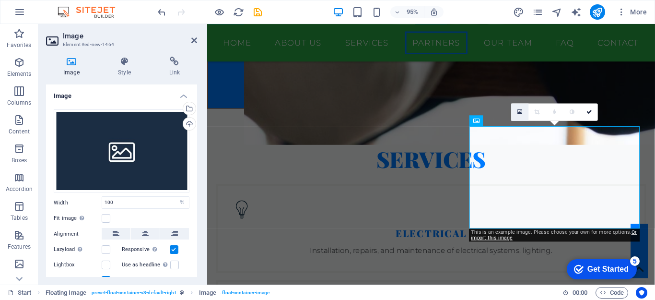
click at [518, 110] on icon at bounding box center [520, 111] width 5 height 6
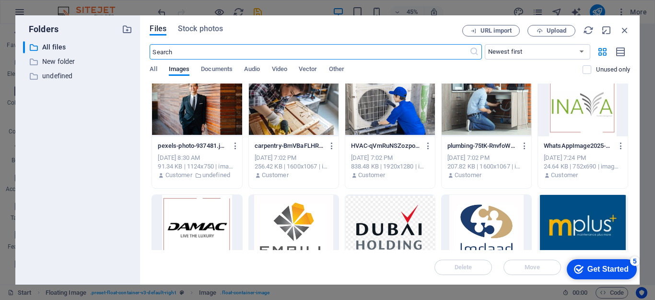
scroll to position [0, 0]
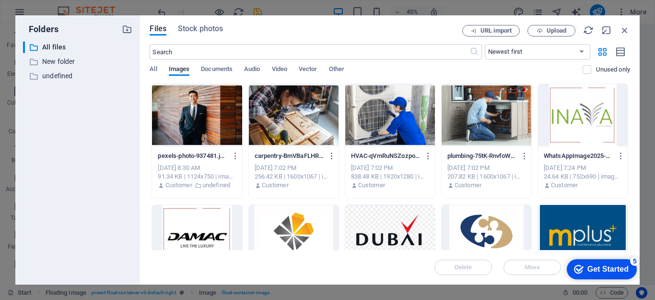
click at [180, 113] on div at bounding box center [197, 115] width 90 height 62
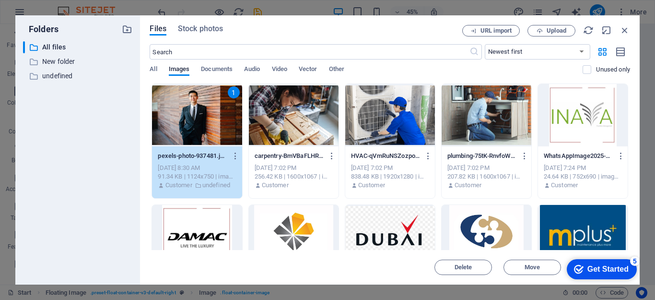
click at [180, 113] on div "1" at bounding box center [197, 115] width 90 height 62
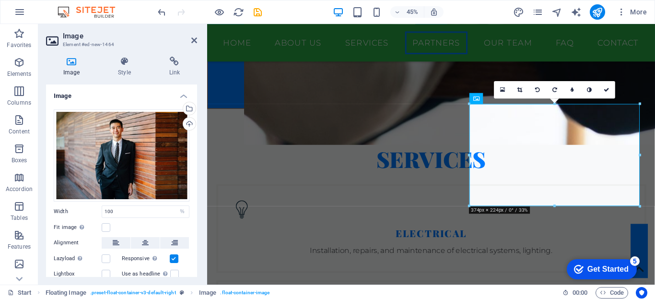
scroll to position [1990, 0]
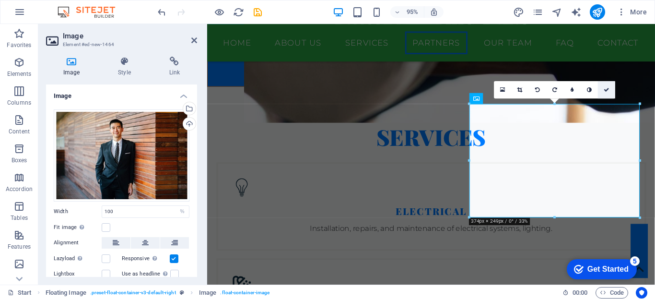
click at [604, 87] on icon at bounding box center [607, 89] width 6 height 5
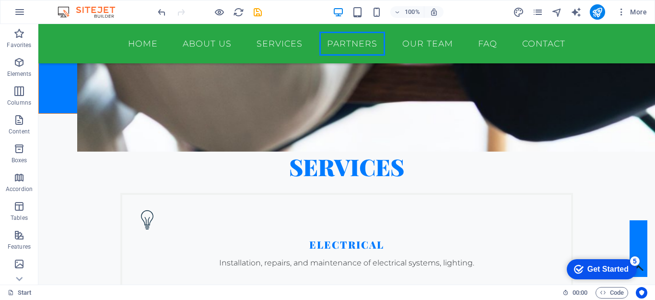
scroll to position [1946, 0]
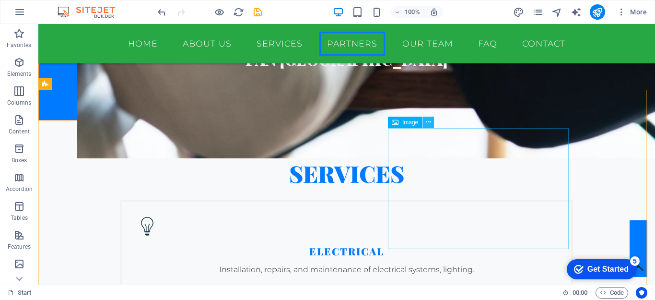
click at [427, 123] on icon at bounding box center [428, 122] width 5 height 10
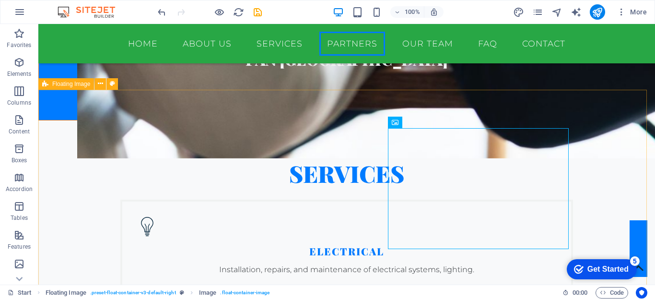
click at [63, 84] on span "Floating Image" at bounding box center [71, 84] width 38 height 6
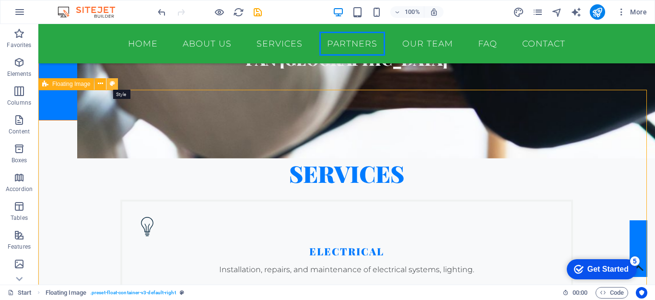
click at [111, 87] on icon at bounding box center [112, 84] width 5 height 10
select select "%"
select select "rem"
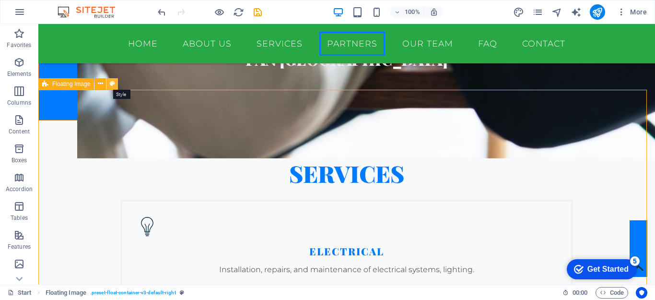
select select "rem"
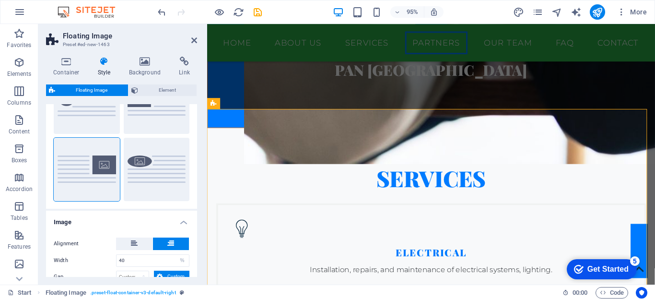
scroll to position [60, 0]
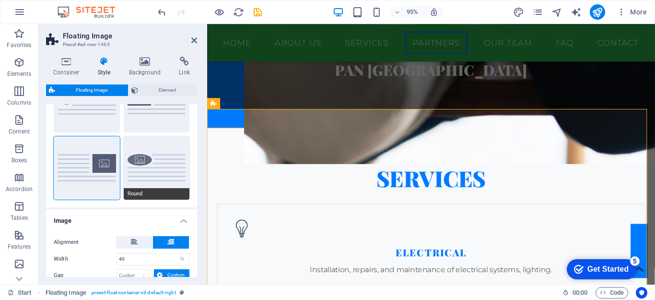
click at [137, 162] on button "Round" at bounding box center [157, 167] width 66 height 63
type input "0"
type input "1.5"
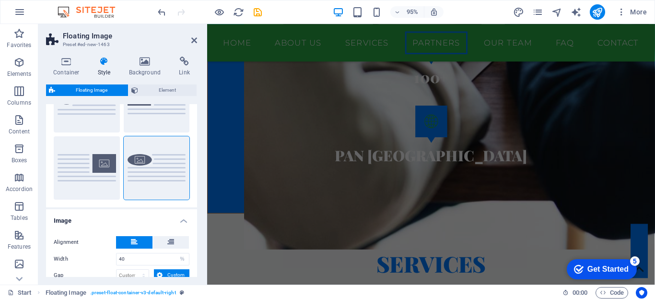
scroll to position [1863, 0]
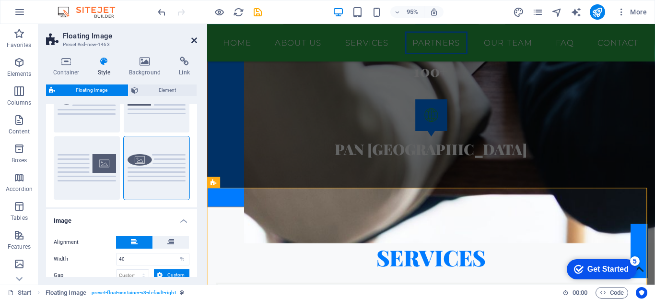
click at [191, 42] on icon at bounding box center [194, 40] width 6 height 8
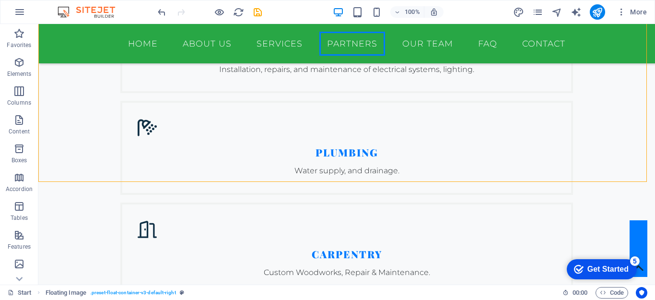
scroll to position [2199, 0]
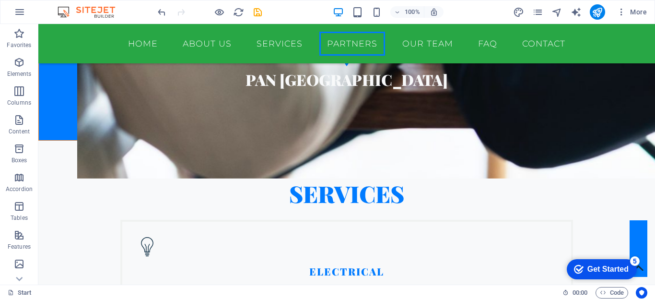
scroll to position [1953, 0]
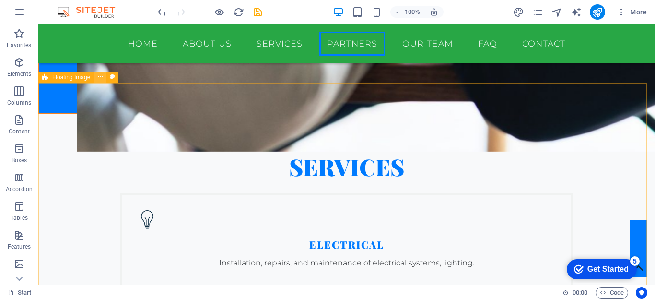
click at [98, 77] on icon at bounding box center [100, 77] width 5 height 10
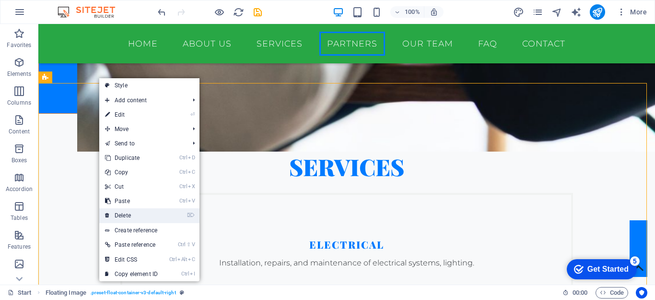
click at [144, 214] on link "⌦ Delete" at bounding box center [131, 215] width 64 height 14
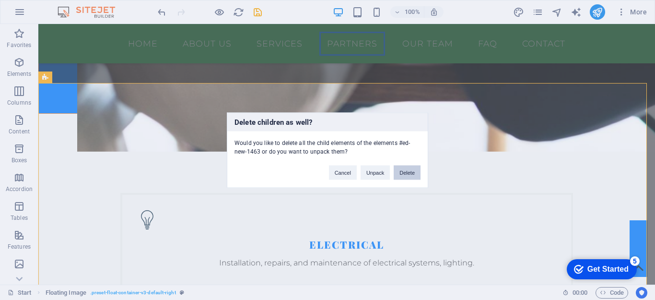
click at [405, 167] on button "Delete" at bounding box center [407, 172] width 27 height 14
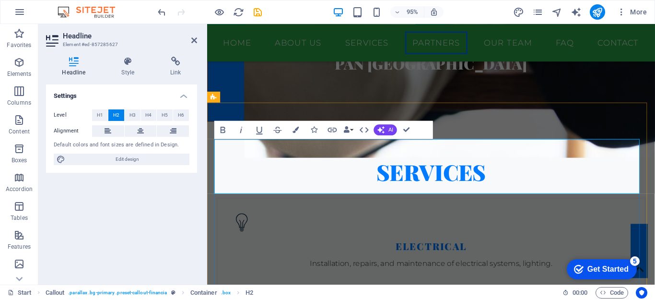
click at [195, 41] on icon at bounding box center [194, 40] width 6 height 8
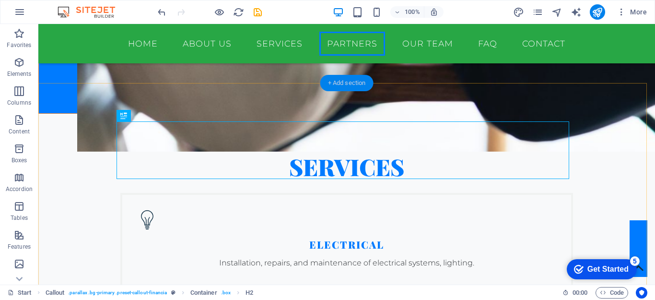
click at [355, 82] on div "+ Add section" at bounding box center [346, 83] width 53 height 16
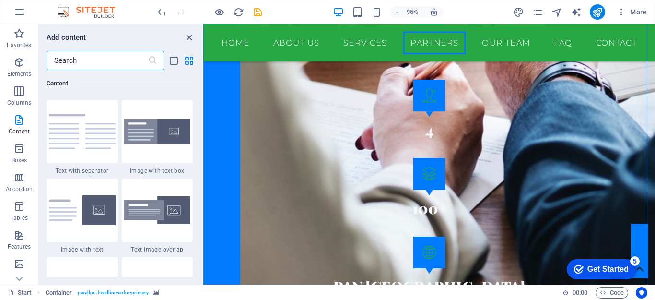
scroll to position [1775, 0]
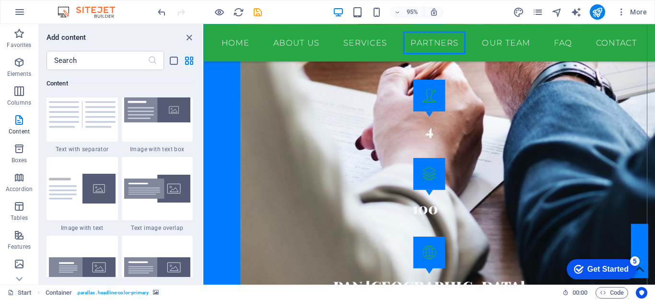
click at [200, 110] on div "Favorites 1 Star Headline 1 Star Container Elements 1 Star Headline 1 Star Text…" at bounding box center [120, 173] width 163 height 207
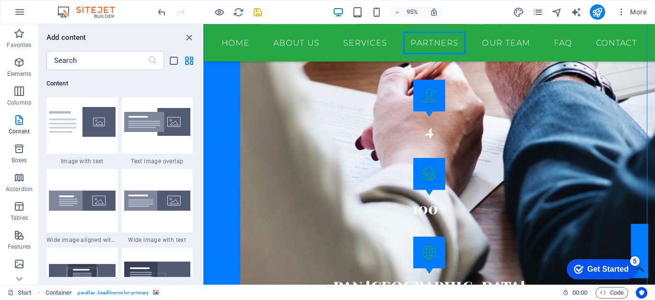
scroll to position [1864, 0]
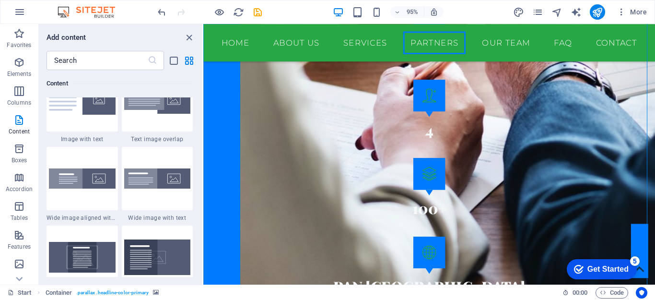
click at [200, 116] on div "Favorites 1 Star Headline 1 Star Container Elements 1 Star Headline 1 Star Text…" at bounding box center [120, 173] width 163 height 207
click at [200, 117] on div "Favorites 1 Star Headline 1 Star Container Elements 1 Star Headline 1 Star Text…" at bounding box center [120, 173] width 163 height 207
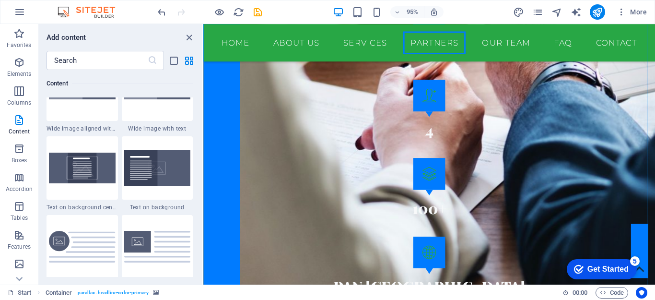
scroll to position [1931, 0]
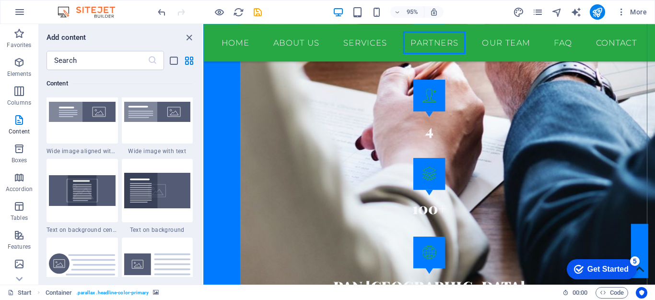
click at [200, 116] on div "Favorites 1 Star Headline 1 Star Container Elements 1 Star Headline 1 Star Text…" at bounding box center [120, 173] width 163 height 207
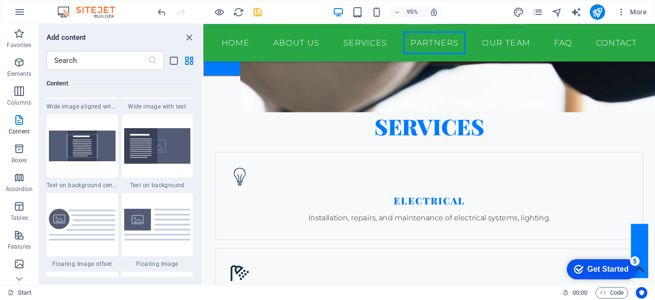
scroll to position [1972, 0]
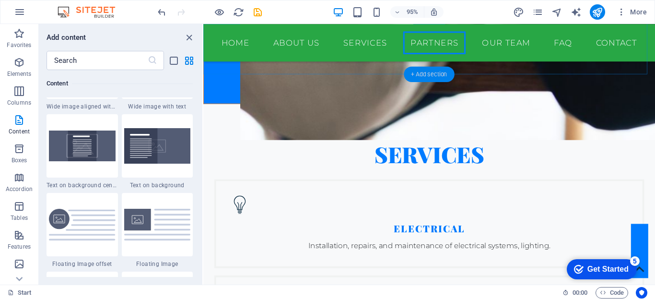
click at [418, 73] on div "+ Add section" at bounding box center [429, 73] width 50 height 15
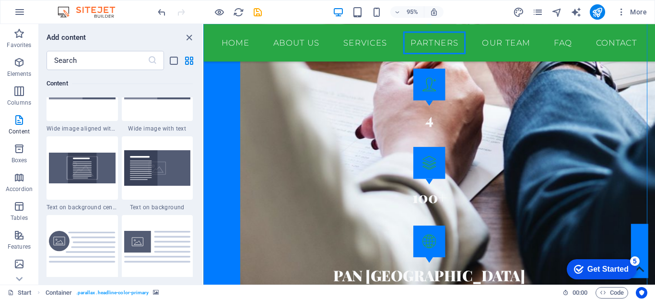
scroll to position [1975, 0]
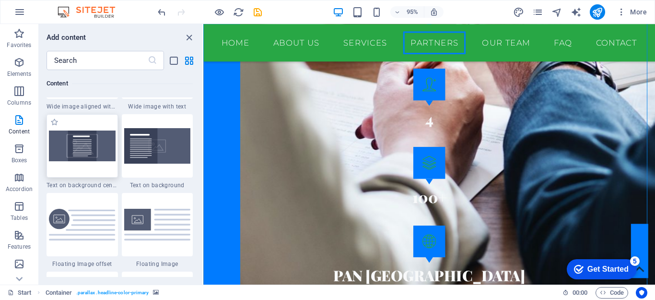
click at [83, 152] on img at bounding box center [82, 145] width 67 height 30
click at [203, 152] on div "Drag here to replace the existing content. Press “Ctrl” if you want to create a…" at bounding box center [429, 154] width 452 height 260
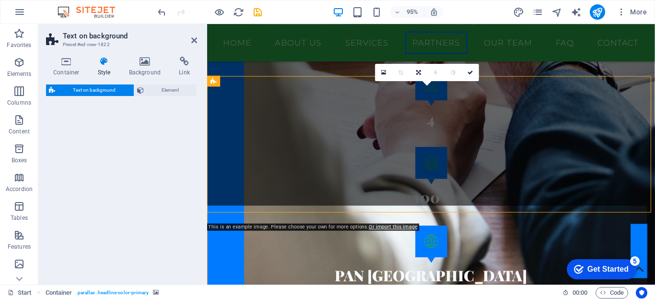
select select "%"
select select "rem"
select select "px"
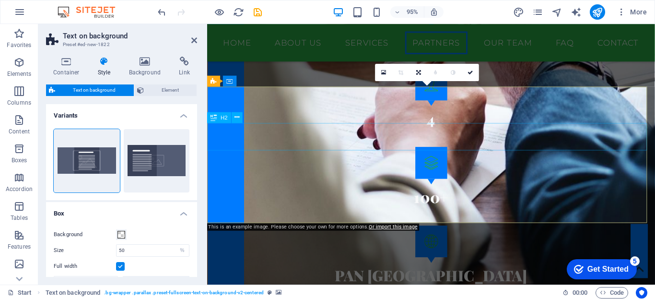
scroll to position [1970, 0]
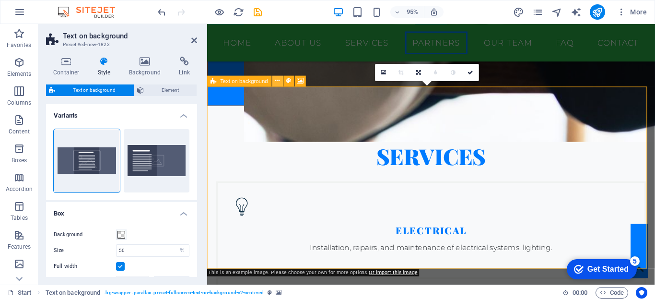
click at [277, 81] on icon at bounding box center [277, 81] width 5 height 10
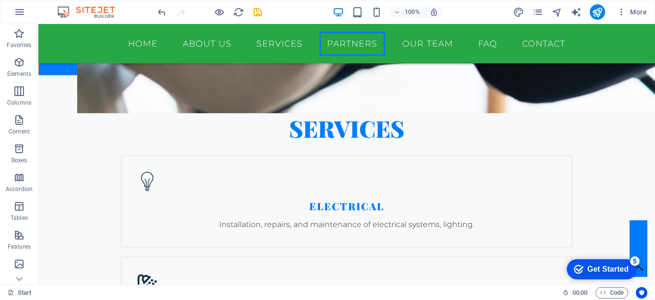
scroll to position [1940, 0]
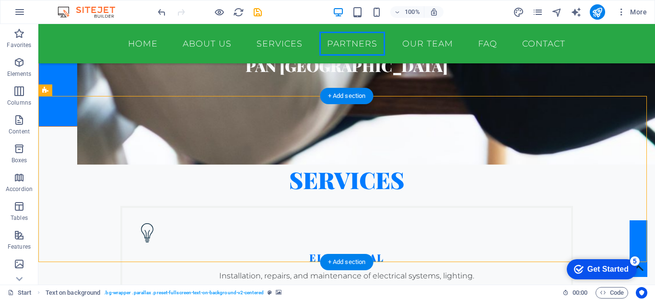
drag, startPoint x: 224, startPoint y: 111, endPoint x: 232, endPoint y: 126, distance: 16.7
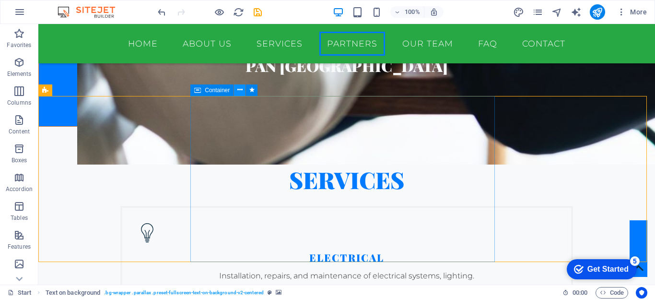
click at [237, 89] on icon at bounding box center [239, 90] width 5 height 10
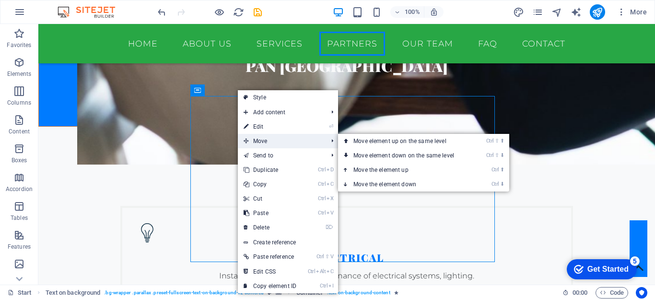
click at [246, 139] on icon at bounding box center [246, 141] width 5 height 14
click at [402, 168] on link "Ctrl ⬆ Move the element up" at bounding box center [405, 170] width 135 height 14
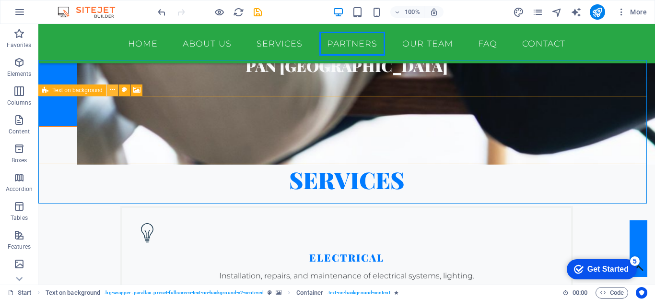
click at [111, 91] on icon at bounding box center [112, 90] width 5 height 10
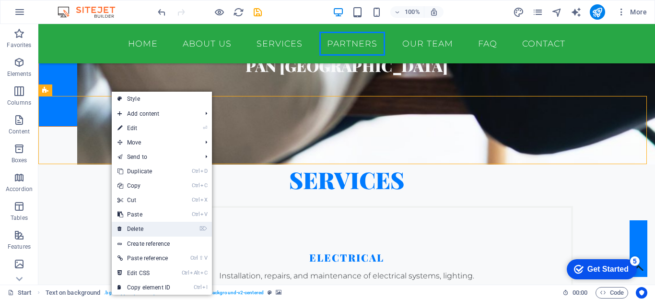
click at [144, 226] on link "⌦ Delete" at bounding box center [144, 229] width 64 height 14
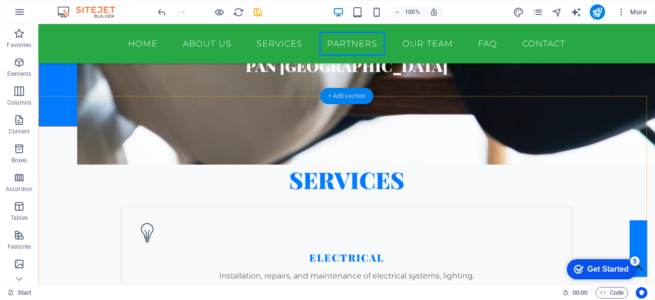
click at [346, 96] on div "+ Add section" at bounding box center [346, 96] width 53 height 16
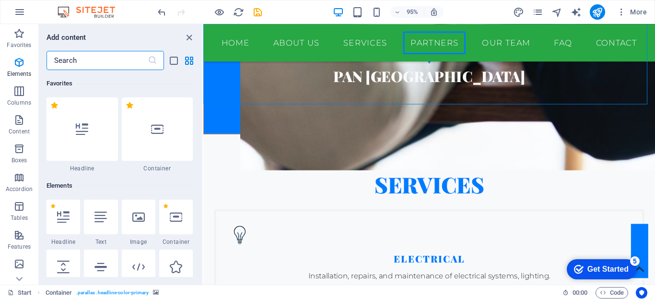
scroll to position [1678, 0]
